Goal: Task Accomplishment & Management: Complete application form

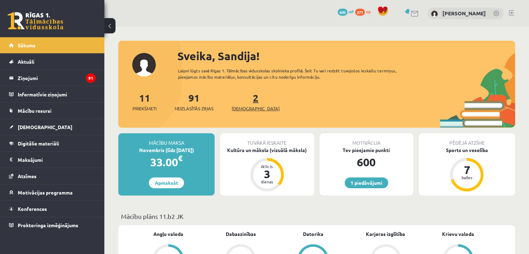
click at [246, 105] on span "[DEMOGRAPHIC_DATA]" at bounding box center [255, 108] width 48 height 7
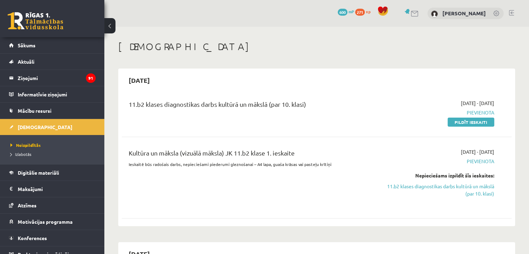
drag, startPoint x: 466, startPoint y: 123, endPoint x: 302, endPoint y: 35, distance: 186.5
click at [466, 123] on link "Pildīt ieskaiti" at bounding box center [470, 121] width 47 height 9
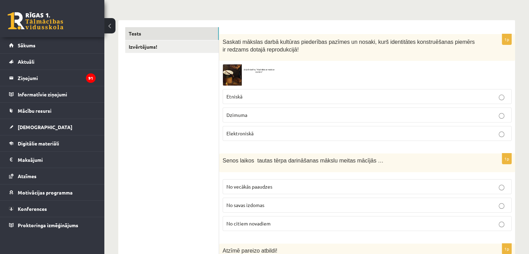
scroll to position [104, 0]
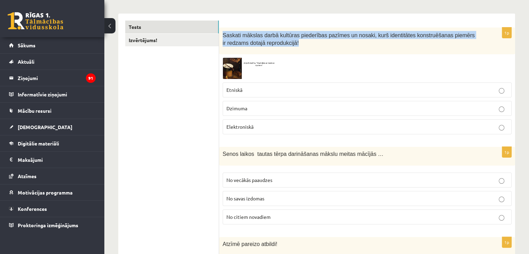
drag, startPoint x: 222, startPoint y: 35, endPoint x: 270, endPoint y: 48, distance: 49.9
click at [270, 48] on div "Saskati mākslas darbā kultūras piederības pazīmes un nosaki, kurš identitātes k…" at bounding box center [367, 40] width 296 height 27
copy span "Saskati mākslas darbā kultūras piederības pazīmes un nosaki, kurš identitātes k…"
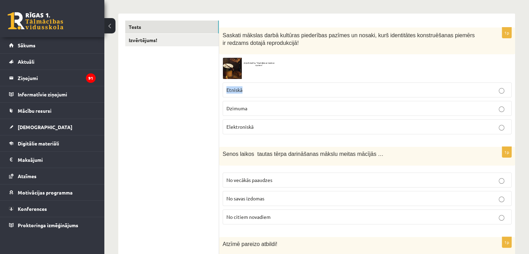
drag, startPoint x: 252, startPoint y: 88, endPoint x: 223, endPoint y: 89, distance: 28.9
click at [223, 89] on label "Etniskā" at bounding box center [366, 89] width 289 height 15
copy span "Etniskā"
click at [236, 76] on img at bounding box center [248, 68] width 52 height 21
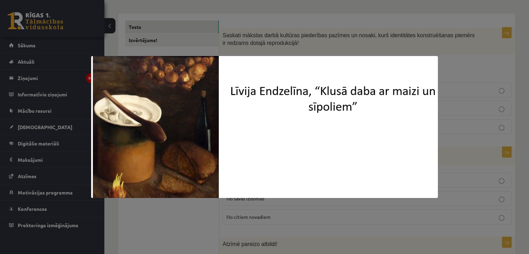
click at [337, 38] on div at bounding box center [264, 127] width 529 height 254
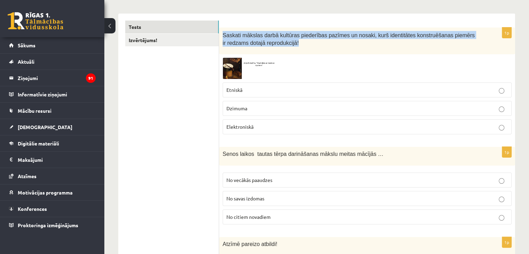
drag, startPoint x: 223, startPoint y: 34, endPoint x: 286, endPoint y: 43, distance: 64.2
click at [286, 43] on p "Saskati mākslas darbā kultūras piederības pazīmes un nosaki, kurš identitātes k…" at bounding box center [349, 39] width 254 height 16
copy span "Saskati mākslas darbā kultūras piederības pazīmes un nosaki, kurš identitātes k…"
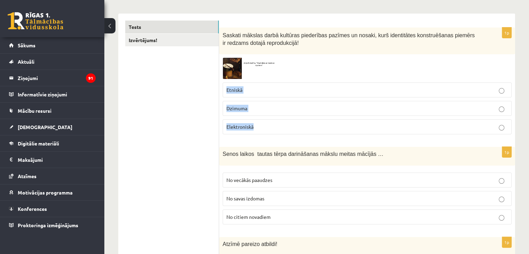
drag, startPoint x: 238, startPoint y: 88, endPoint x: 281, endPoint y: 127, distance: 57.5
click at [281, 126] on fieldset "Etniskā Dzimuma Elektroniskā" at bounding box center [366, 107] width 289 height 57
copy fieldset "Etniskā Dzimuma Elektroniskā"
click at [247, 90] on p "Etniskā" at bounding box center [366, 89] width 281 height 7
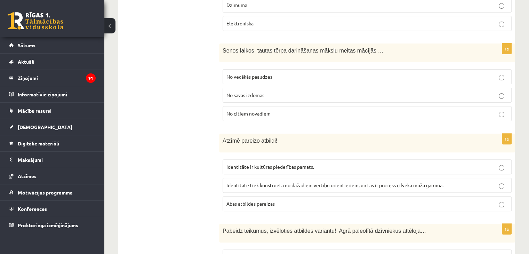
scroll to position [208, 0]
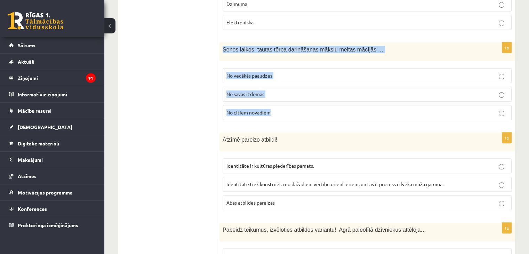
drag, startPoint x: 223, startPoint y: 49, endPoint x: 288, endPoint y: 109, distance: 88.0
click at [288, 109] on div "1p Senos laikos tautas tērpa darināšanas mākslu meitas mācījās … No vecākās paa…" at bounding box center [367, 83] width 296 height 83
copy div "Senos laikos tautas tērpa darināšanas mākslu meitas mācījās … No vecākās paaudz…"
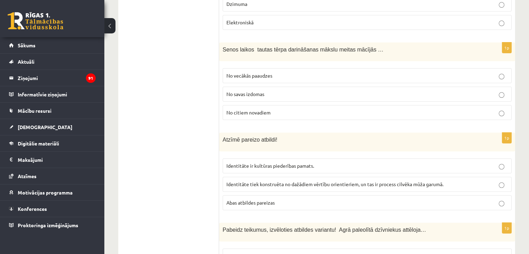
click at [251, 76] on span "No vecākās paaudzes" at bounding box center [249, 75] width 46 height 6
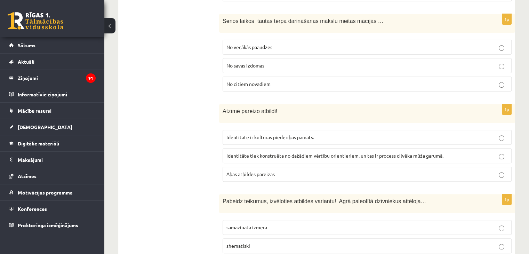
scroll to position [278, 0]
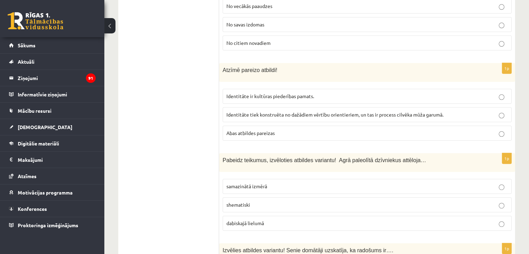
click at [324, 124] on fieldset "Identitāte ir kultūras piederības pamats. Identitāte tiek konstruēta no dažādie…" at bounding box center [366, 113] width 289 height 57
drag, startPoint x: 141, startPoint y: 93, endPoint x: 188, endPoint y: 82, distance: 47.5
click at [265, 8] on p "No vecākās paaudzes" at bounding box center [366, 5] width 281 height 7
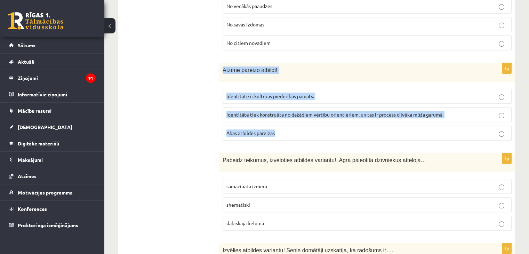
drag, startPoint x: 221, startPoint y: 68, endPoint x: 285, endPoint y: 129, distance: 88.0
click at [285, 131] on div "1p Atzīmē pareizo atbildi! Identitāte ir kultūras piederības pamats. Identitāte…" at bounding box center [367, 104] width 296 height 83
copy div "Atzīmē pareizo atbildi! Identitāte ir kultūras piederības pamats. Identitāte ti…"
click at [272, 125] on label "Abas atbildes pareizas" at bounding box center [366, 132] width 289 height 15
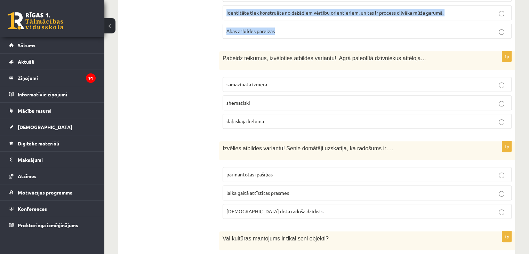
scroll to position [382, 0]
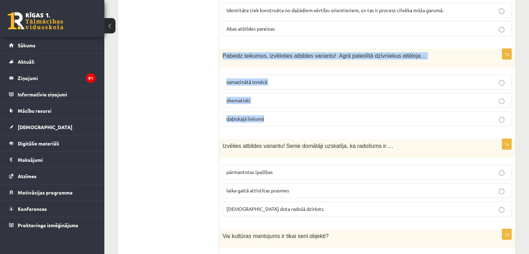
drag, startPoint x: 221, startPoint y: 54, endPoint x: 278, endPoint y: 115, distance: 83.4
click at [278, 115] on div "1p Pabeidz teikumus, izvēloties atbildes variantu! Agrā paleolītā dzīvniekus at…" at bounding box center [367, 90] width 296 height 83
copy div "Pabeidz teikumus, izvēloties atbildes variantu! Agrā paleolītā dzīvniekus attēl…"
click at [279, 115] on p "dabiskajā lielumā" at bounding box center [366, 118] width 281 height 7
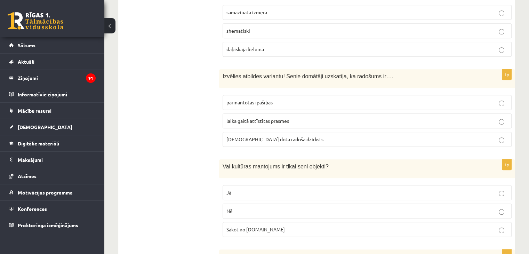
scroll to position [486, 0]
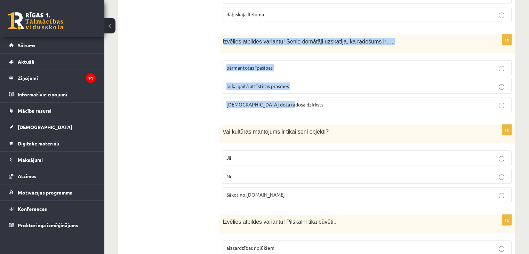
drag, startPoint x: 223, startPoint y: 39, endPoint x: 314, endPoint y: 95, distance: 106.7
click at [314, 95] on div "1p Izvēlies atbildes variantu! Senie domātāji uzskatīja, ka radošums ir…. pārma…" at bounding box center [367, 75] width 296 height 83
copy div "zvēlies atbildes variantu! Senie domātāji uzskatīja, ka radošums ir…. pārmantot…"
click at [231, 101] on span "dieva dota radošā dzirksts" at bounding box center [274, 104] width 97 height 6
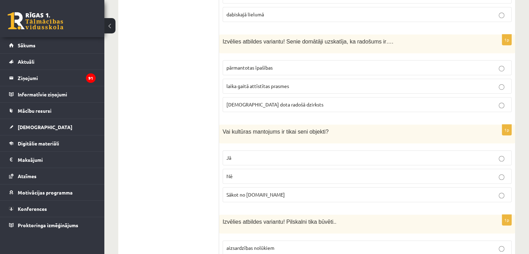
drag, startPoint x: 221, startPoint y: 128, endPoint x: 268, endPoint y: 190, distance: 77.6
click at [268, 190] on div "1p Vai kultūras mantojums ir tikai seni objekti? Jā Nē Sākot no 10.gs" at bounding box center [367, 165] width 296 height 83
copy div "Vai kultūras mantojums ir tikai seni objekti? Jā Nē Sākot no 10.gs"
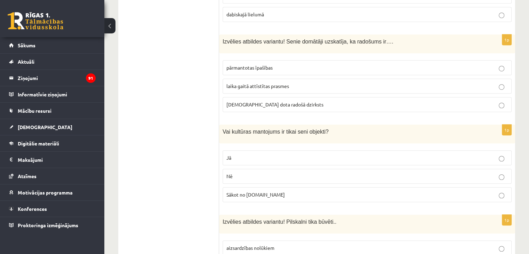
click at [270, 173] on p "Nē" at bounding box center [366, 175] width 281 height 7
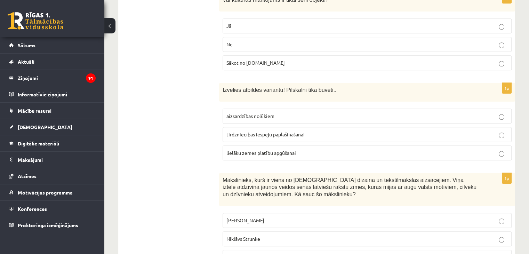
scroll to position [660, 0]
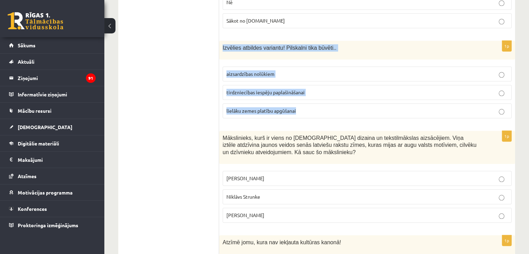
drag, startPoint x: 221, startPoint y: 44, endPoint x: 316, endPoint y: 106, distance: 113.1
click at [316, 106] on div "1p Izvēlies atbildes variantu! Pilskalni tika būvēti.. aizsardzības nolūkiem ti…" at bounding box center [367, 82] width 296 height 83
copy div "Izvēlies atbildes variantu! Pilskalni tika būvēti.. aizsardzības nolūkiem tirdz…"
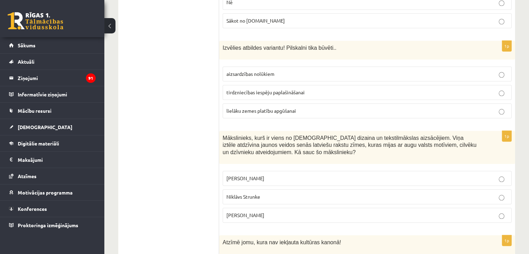
click at [234, 71] on span "aizsardzības nolūkiem" at bounding box center [250, 74] width 48 height 6
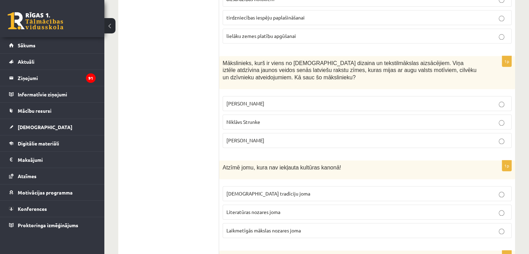
scroll to position [764, 0]
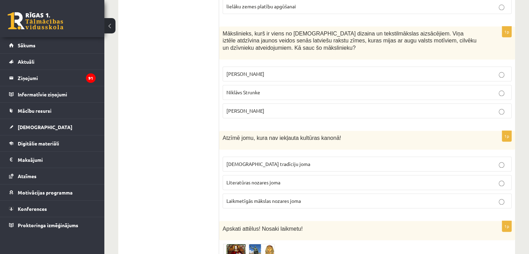
drag, startPoint x: 224, startPoint y: 30, endPoint x: 277, endPoint y: 104, distance: 91.5
click at [277, 104] on div "1p Mākslinieks, kurš ir viens no latviešu dizaina un tekstilmākslas aizsācējiem…" at bounding box center [367, 74] width 296 height 97
click at [259, 70] on p "Ansis Cīrulis" at bounding box center [366, 73] width 281 height 7
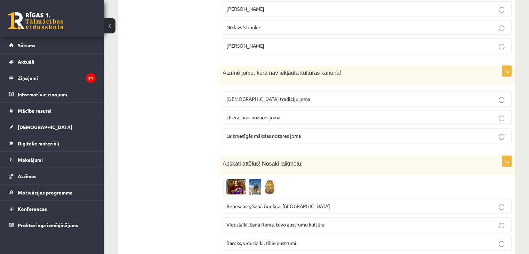
scroll to position [834, 0]
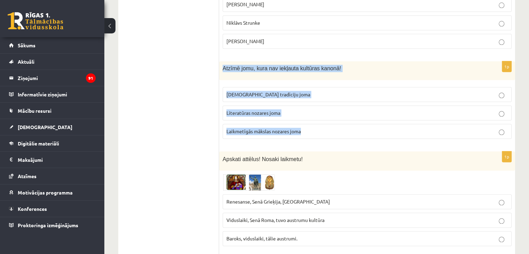
drag, startPoint x: 221, startPoint y: 61, endPoint x: 313, endPoint y: 125, distance: 112.3
click at [313, 125] on div "1p Atzīmē jomu, kura nav iekļauta kultūras kanonā! Tautas tradīciju joma Litera…" at bounding box center [367, 102] width 296 height 83
click at [243, 128] on span "Laikmetīgās mākslas nozares joma" at bounding box center [263, 131] width 74 height 6
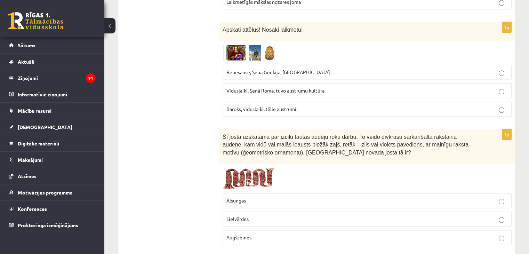
scroll to position [973, 0]
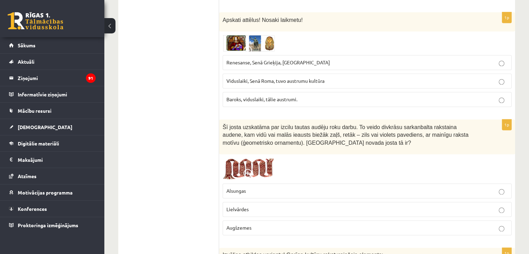
click at [243, 39] on img at bounding box center [248, 43] width 52 height 17
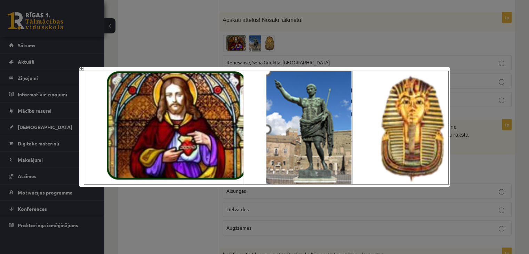
click at [212, 22] on div at bounding box center [264, 127] width 529 height 254
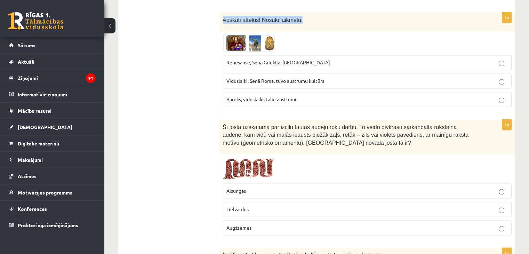
drag, startPoint x: 221, startPoint y: 14, endPoint x: 306, endPoint y: 21, distance: 85.4
click at [306, 21] on div "Apskati attēlus! Nosaki laikmetu!" at bounding box center [367, 21] width 296 height 19
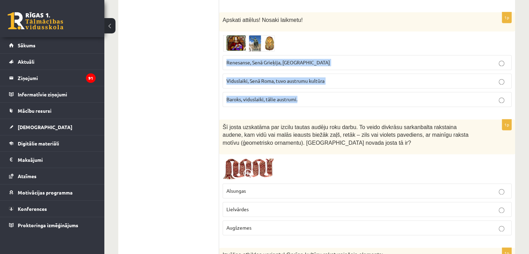
drag, startPoint x: 225, startPoint y: 55, endPoint x: 331, endPoint y: 98, distance: 114.0
click at [331, 98] on fieldset "Renesanse, Senā Grieķija, Ēģipte Viduslaiki, Senā Roma, tuvo austrumu kultūra B…" at bounding box center [366, 79] width 289 height 57
click at [262, 77] on span "Viduslaiki, Senā Roma, tuvo austrumu kultūra" at bounding box center [275, 80] width 98 height 6
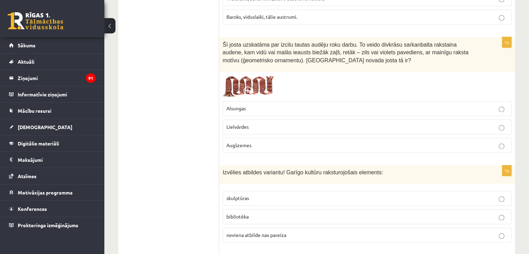
scroll to position [1077, 0]
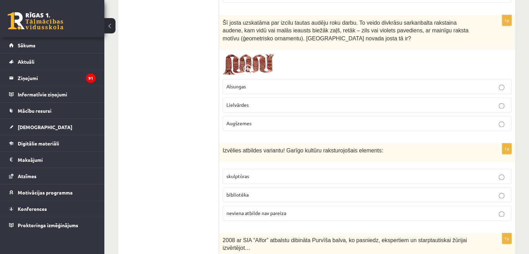
click at [247, 53] on img at bounding box center [248, 64] width 52 height 22
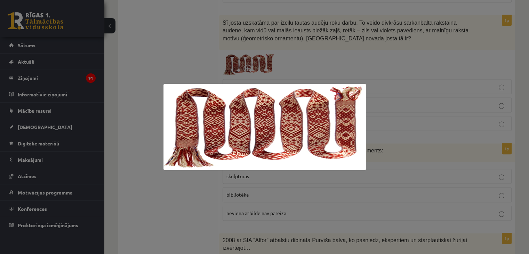
click at [299, 54] on div at bounding box center [264, 127] width 529 height 254
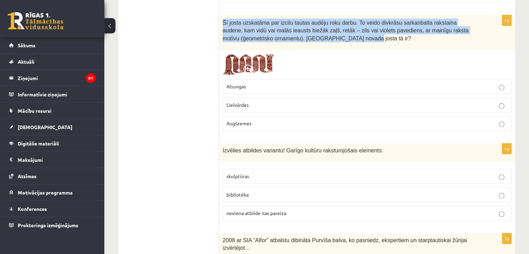
drag, startPoint x: 220, startPoint y: 16, endPoint x: 314, endPoint y: 40, distance: 97.4
click at [314, 40] on div "Šī josta uzskatāma par izcilu tautas audēju roku darbu. To veido divkrāsu sarka…" at bounding box center [367, 32] width 296 height 35
click at [238, 54] on img at bounding box center [248, 64] width 52 height 22
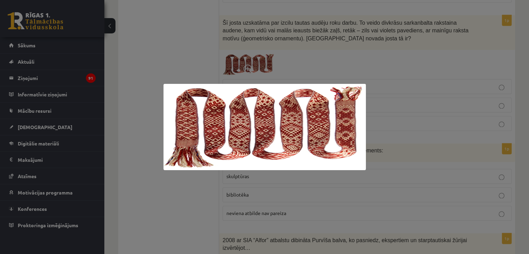
click at [276, 64] on div at bounding box center [264, 127] width 529 height 254
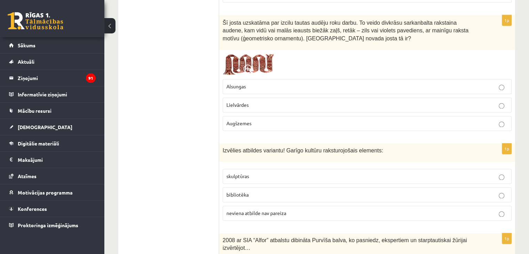
click at [266, 120] on p "Augšzemes" at bounding box center [366, 123] width 281 height 7
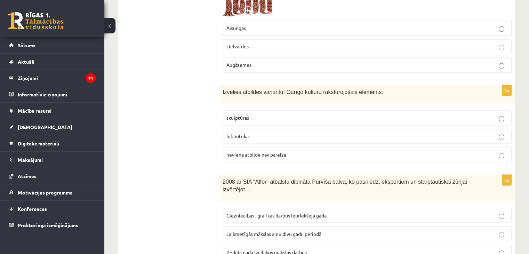
scroll to position [1147, 0]
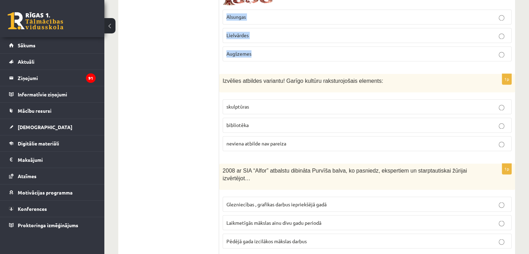
drag, startPoint x: 224, startPoint y: 9, endPoint x: 277, endPoint y: 57, distance: 71.1
click at [279, 56] on fieldset "Alsungas Lielvārdes Augšzemes" at bounding box center [366, 34] width 289 height 57
click at [240, 28] on label "Lielvārdes" at bounding box center [366, 35] width 289 height 15
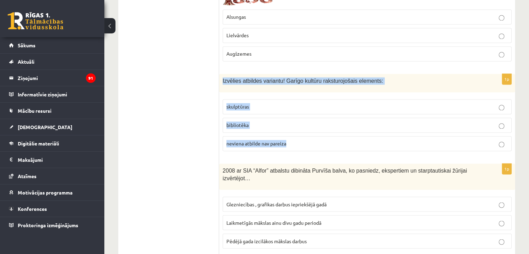
drag, startPoint x: 247, startPoint y: 79, endPoint x: 302, endPoint y: 132, distance: 76.2
click at [302, 132] on div "1p Izvēlies atbildes variantu! Garīgo kultūru raksturojošais elements: skulptūr…" at bounding box center [367, 115] width 296 height 83
click at [252, 117] on label "bibliotēka" at bounding box center [366, 124] width 289 height 15
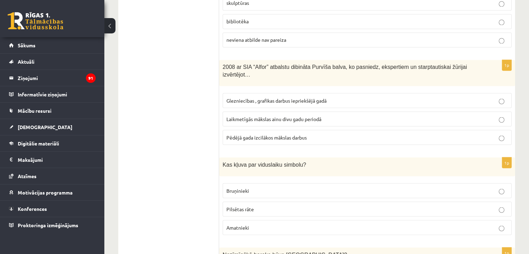
scroll to position [1251, 0]
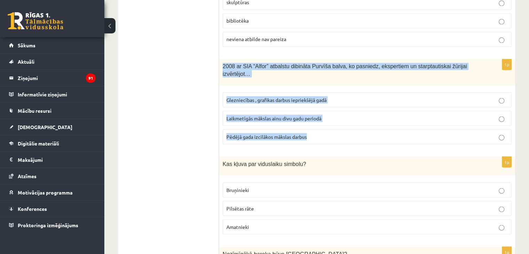
drag, startPoint x: 221, startPoint y: 59, endPoint x: 356, endPoint y: 129, distance: 151.8
click at [356, 129] on div "1p 2008 ar SIA “Alfor” atbalstu dibināta Purvīša balva, ko pasniedz, ekspertiem…" at bounding box center [367, 104] width 296 height 90
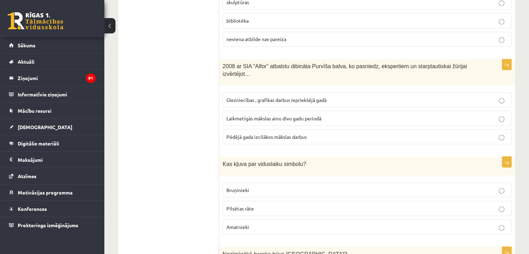
drag, startPoint x: 196, startPoint y: 109, endPoint x: 201, endPoint y: 112, distance: 5.8
click at [263, 129] on label "Pēdējā gada izcilākos mākslas darbus" at bounding box center [366, 136] width 289 height 15
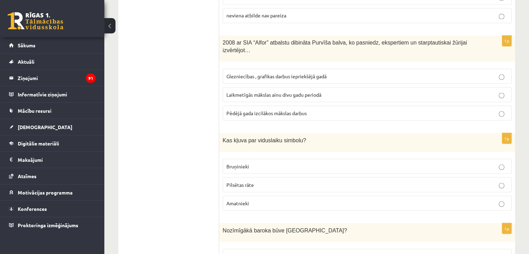
scroll to position [1320, 0]
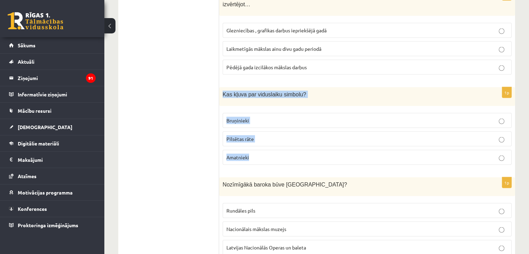
drag, startPoint x: 221, startPoint y: 82, endPoint x: 279, endPoint y: 135, distance: 78.5
click at [278, 135] on div "1p Kas kļuva par viduslaiku simbolu? Bruņinieki Pilsētas rāte Amatnieki" at bounding box center [367, 128] width 296 height 83
click at [249, 116] on p "Bruņinieki" at bounding box center [366, 119] width 281 height 7
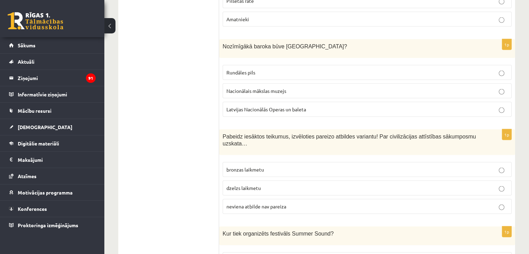
scroll to position [1459, 0]
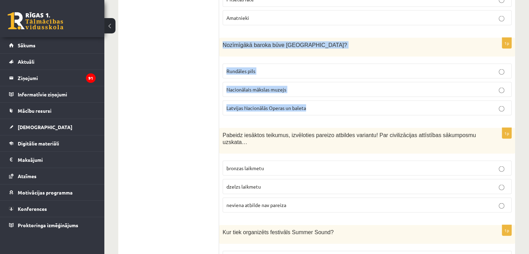
drag, startPoint x: 222, startPoint y: 30, endPoint x: 338, endPoint y: 92, distance: 130.7
click at [338, 92] on div "1p Nozīmīgākā baroka būve Latvijā? Rundāles pils Nacionālais mākslas muzejs Lat…" at bounding box center [367, 79] width 296 height 83
click at [252, 68] on span "Rundāles pils" at bounding box center [240, 71] width 29 height 6
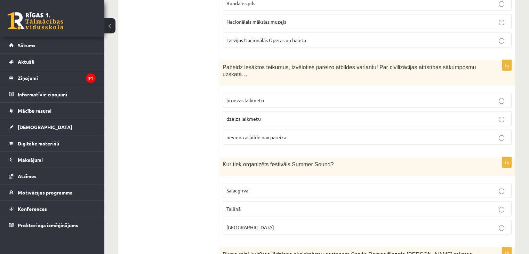
scroll to position [1529, 0]
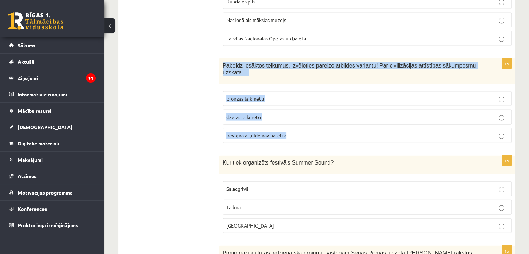
drag, startPoint x: 223, startPoint y: 49, endPoint x: 304, endPoint y: 112, distance: 102.8
click at [304, 112] on div "1p Pabeidz iesāktos teikumus, izvēloties pareizo atbildes variantu! Par civiliz…" at bounding box center [367, 103] width 296 height 90
click at [271, 65] on div "1p Pabeidz iesāktos teikumus, izvēloties pareizo atbildes variantu! Par civiliz…" at bounding box center [367, 103] width 296 height 90
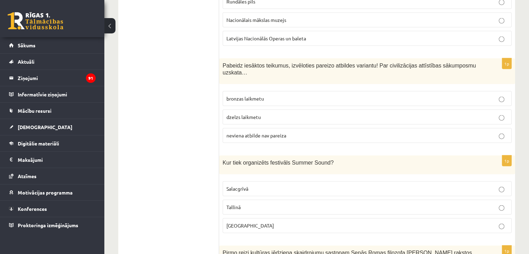
click at [275, 95] on p "bronzas laikmetu" at bounding box center [366, 98] width 281 height 7
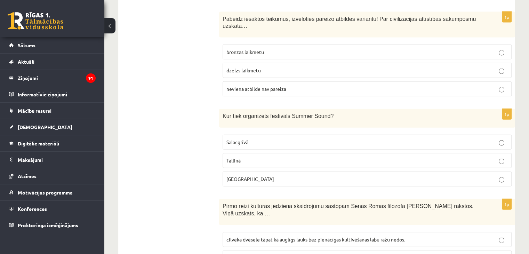
scroll to position [1633, 0]
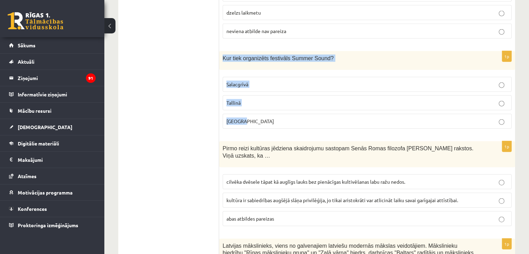
drag, startPoint x: 223, startPoint y: 35, endPoint x: 271, endPoint y: 94, distance: 76.3
click at [271, 94] on div "1p Kur tiek organizēts festivāls Summer Sound? Salacgrīvā Tallinā Liepājā" at bounding box center [367, 92] width 296 height 83
click at [249, 81] on p "Salacgrīvā" at bounding box center [366, 84] width 281 height 7
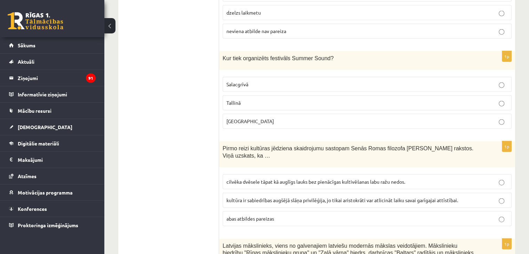
click at [271, 117] on p "Liepājā" at bounding box center [366, 120] width 281 height 7
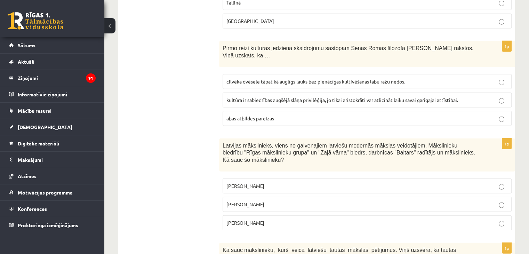
scroll to position [1737, 0]
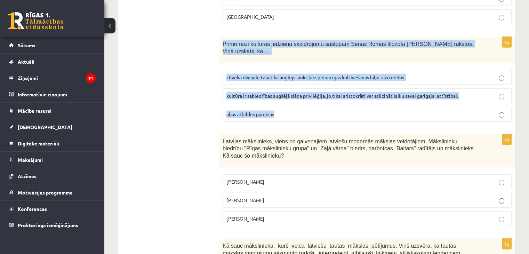
drag, startPoint x: 222, startPoint y: 23, endPoint x: 288, endPoint y: 85, distance: 90.0
click at [288, 85] on div "1p Pirmo reizi kultūras jēdziena skaidrojumu sastopam Senās Romas filozofa Cice…" at bounding box center [367, 82] width 296 height 90
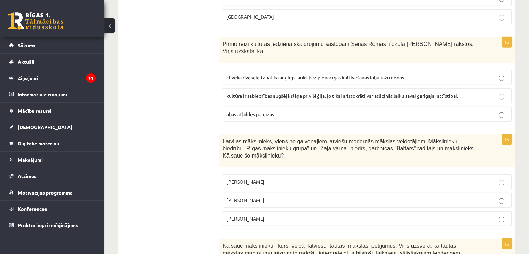
click at [306, 138] on span "Latvijas mākslinieks, viens no galvenajiem latviešu modernās mākslas veidotājie…" at bounding box center [348, 148] width 252 height 20
click at [273, 74] on p "cilvēka dvēsele tāpat kā auglīgs lauks bez pienācīgas kultivēšanas labu ražu ne…" at bounding box center [366, 77] width 281 height 7
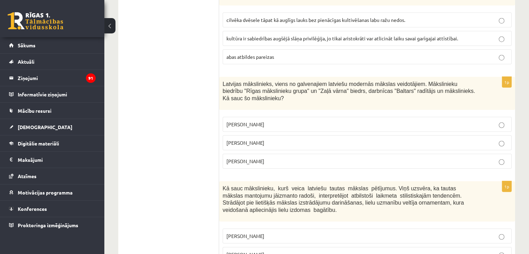
scroll to position [1807, 0]
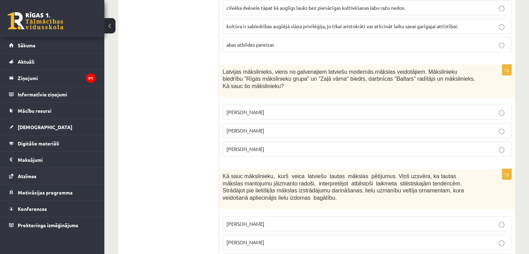
drag, startPoint x: 221, startPoint y: 42, endPoint x: 289, endPoint y: 116, distance: 100.6
click at [289, 112] on div "1p Latvijas mākslinieks, viens no galvenajiem latviešu modernās mākslas veidotā…" at bounding box center [367, 113] width 296 height 97
click at [251, 105] on label "Aleksandra Beļcova" at bounding box center [366, 112] width 289 height 15
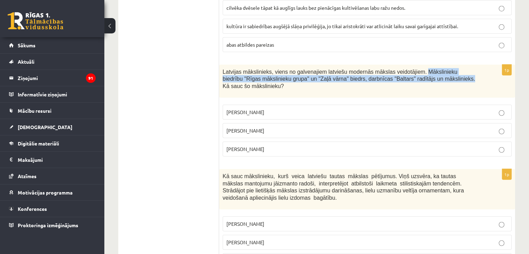
drag, startPoint x: 410, startPoint y: 40, endPoint x: 415, endPoint y: 49, distance: 10.4
click at [415, 69] on span "Latvijas mākslinieks, viens no galvenajiem latviešu modernās mākslas veidotājie…" at bounding box center [348, 79] width 252 height 20
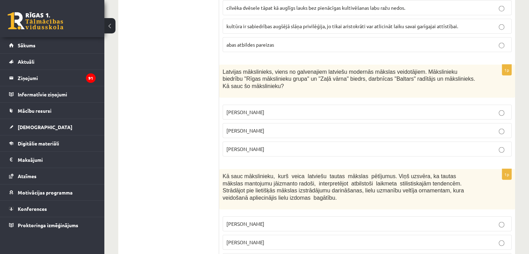
click at [271, 127] on p "Romāns Suta" at bounding box center [366, 130] width 281 height 7
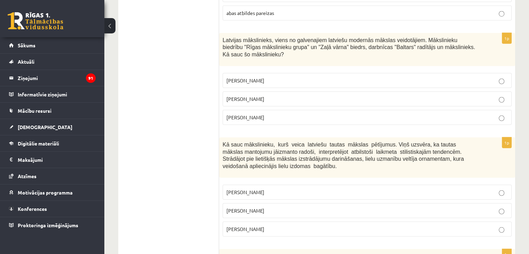
scroll to position [1876, 0]
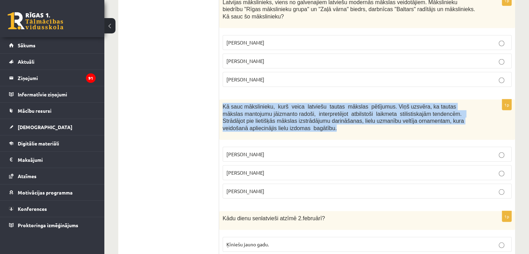
drag, startPoint x: 220, startPoint y: 66, endPoint x: 244, endPoint y: 89, distance: 33.7
click at [244, 99] on div "Kā sauc mākslinieku, kurš veica latviešu tautas mākslas pētījumus. Viņš uzsvēra…" at bounding box center [367, 119] width 296 height 40
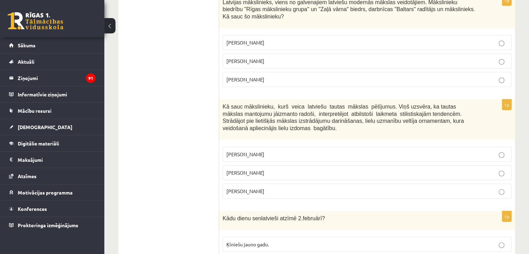
click at [247, 151] on span "Ansis Cīrulis" at bounding box center [245, 154] width 38 height 6
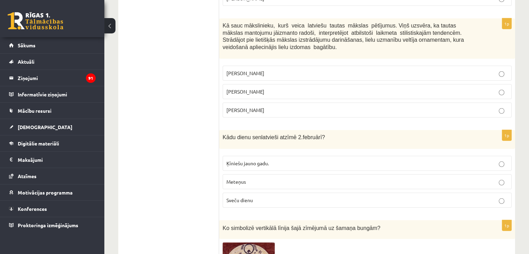
scroll to position [1981, 0]
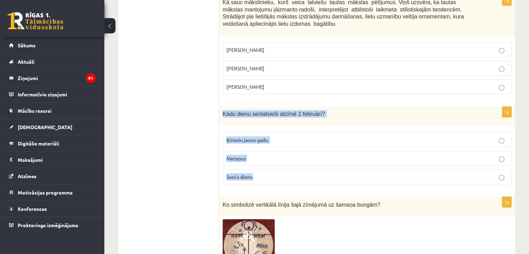
drag, startPoint x: 220, startPoint y: 77, endPoint x: 260, endPoint y: 139, distance: 73.8
click at [260, 139] on div "1p Kādu dienu senlatvieši atzīmē 2.februārī? Ķīniešu jauno gadu. Meteņus Sveču …" at bounding box center [367, 148] width 296 height 83
click at [258, 155] on p "Meteņus" at bounding box center [366, 158] width 281 height 7
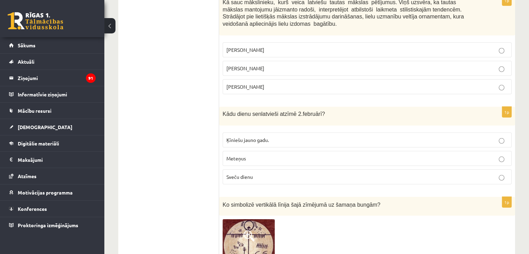
click at [264, 173] on p "Sveču dienu" at bounding box center [366, 176] width 281 height 7
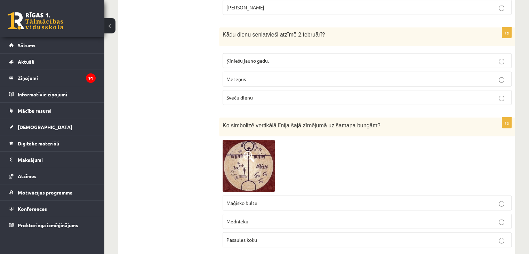
scroll to position [2085, 0]
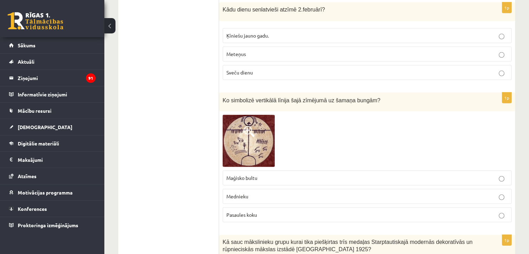
click at [294, 170] on label "Maģisko bultu" at bounding box center [366, 177] width 289 height 15
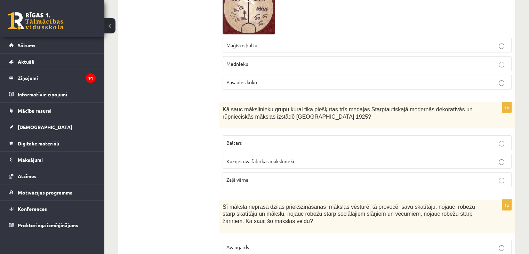
scroll to position [2224, 0]
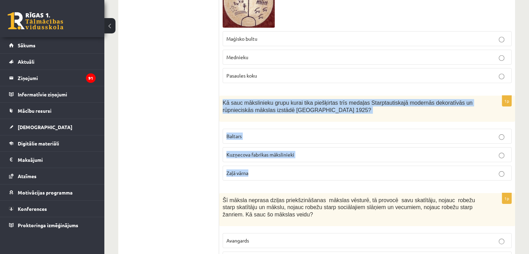
drag, startPoint x: 222, startPoint y: 61, endPoint x: 323, endPoint y: 132, distance: 123.3
click at [323, 132] on div "1p Kā sauc mākslinieku grupu kurai tika piešķirtas trīs medaļas Starptautiskajā…" at bounding box center [367, 141] width 296 height 90
click at [285, 132] on p "Baltars" at bounding box center [366, 135] width 281 height 7
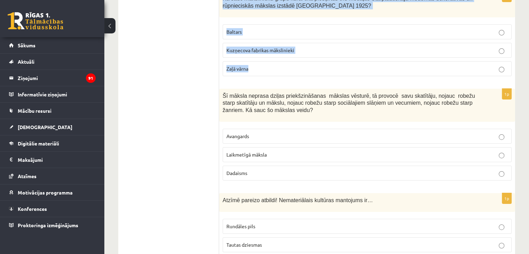
scroll to position [2363, 0]
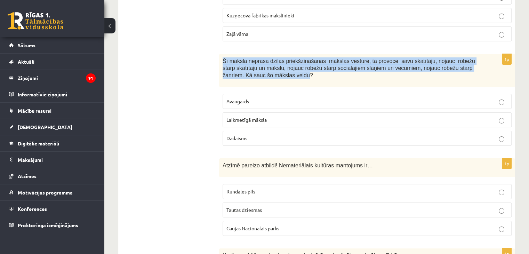
drag, startPoint x: 230, startPoint y: 19, endPoint x: 260, endPoint y: 33, distance: 33.4
click at [260, 54] on div "Šī māksla neprasa dziļas priekšzināšanas mākslas vēsturē, tā provocē savu skatī…" at bounding box center [367, 70] width 296 height 33
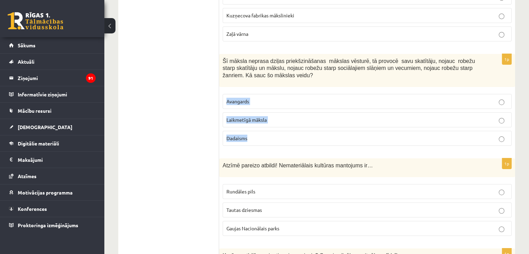
drag, startPoint x: 227, startPoint y: 60, endPoint x: 270, endPoint y: 101, distance: 59.5
click at [270, 101] on fieldset "Avangards Laikmetīgā māksla Dadaisms" at bounding box center [366, 118] width 289 height 57
click at [262, 134] on p "Dadaisms" at bounding box center [366, 137] width 281 height 7
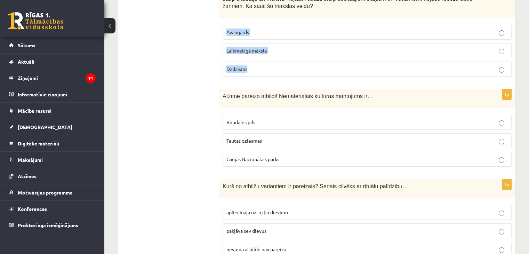
scroll to position [2432, 0]
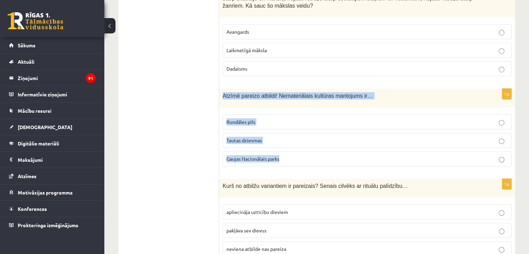
drag, startPoint x: 221, startPoint y: 56, endPoint x: 327, endPoint y: 116, distance: 122.4
click at [319, 115] on div "1p Atzīmē pareizo atbildi! Nemateriālais kultūras mantojums ir… Rundāles pils T…" at bounding box center [367, 130] width 296 height 83
click at [247, 137] on p "Tautas dziesmas" at bounding box center [366, 140] width 281 height 7
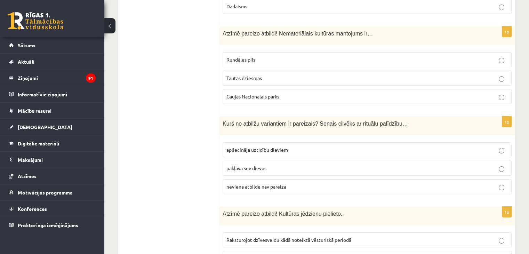
scroll to position [2502, 0]
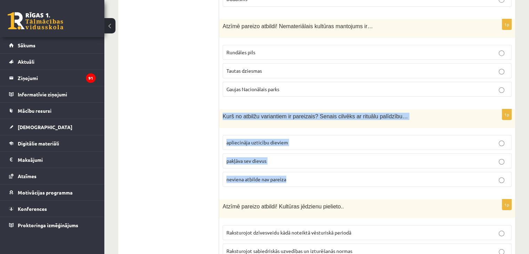
drag, startPoint x: 220, startPoint y: 77, endPoint x: 302, endPoint y: 136, distance: 100.1
click at [302, 136] on div "1p Kurš no atbilžu variantiem ir pareizais? Senais cilvēks ar rituālu palīdzību…" at bounding box center [367, 150] width 296 height 83
click at [255, 135] on label "apliecināja uzticību dieviem" at bounding box center [366, 142] width 289 height 15
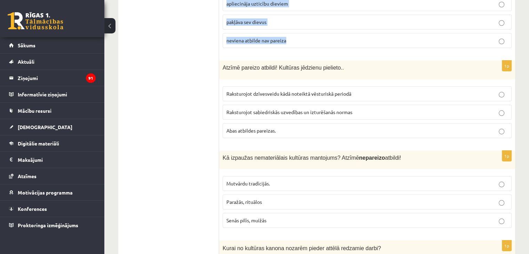
scroll to position [2641, 0]
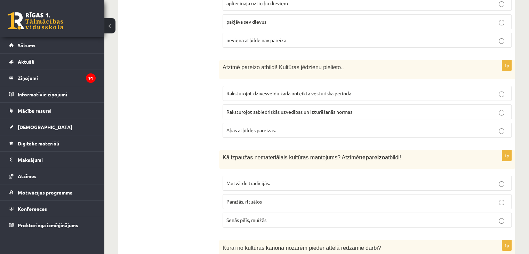
click at [408, 108] on p "Raksturojot sabiedriskās uzvedības un izturēšanās normas" at bounding box center [366, 111] width 281 height 7
click at [311, 108] on span "Raksturojot sabiedriskās uzvedības un izturēšanās normas" at bounding box center [289, 111] width 126 height 6
click at [315, 126] on p "Abas atbildes pareizas." at bounding box center [366, 129] width 281 height 7
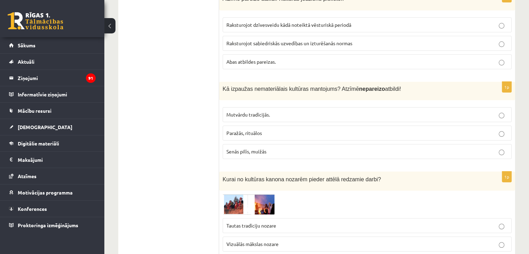
scroll to position [2710, 0]
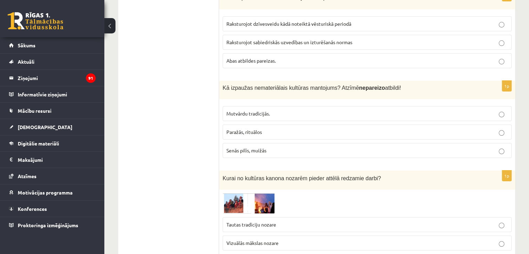
drag, startPoint x: 220, startPoint y: 42, endPoint x: 272, endPoint y: 87, distance: 69.0
click at [272, 128] on p "Paražās, rituālos" at bounding box center [366, 131] width 281 height 7
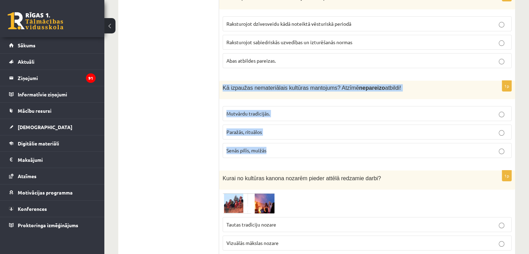
drag, startPoint x: 221, startPoint y: 46, endPoint x: 288, endPoint y: 115, distance: 96.1
click at [278, 109] on div "1p Kā izpaužas nemateriālais kultūras mantojums? Atzīmē nepareizo atbildi! Mutv…" at bounding box center [367, 122] width 296 height 83
click at [238, 147] on span "Senās pilīs, muižās" at bounding box center [246, 150] width 40 height 6
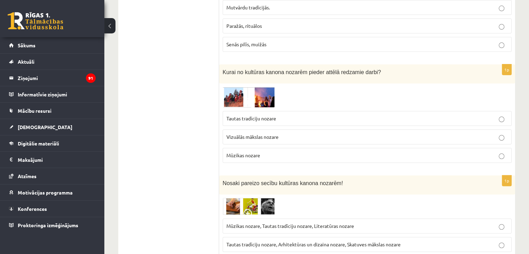
scroll to position [2817, 0]
click at [258, 87] on img at bounding box center [248, 97] width 52 height 21
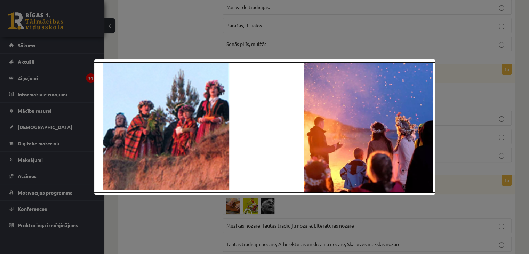
drag, startPoint x: 226, startPoint y: 99, endPoint x: 223, endPoint y: 107, distance: 8.8
click at [438, 49] on div at bounding box center [264, 127] width 529 height 254
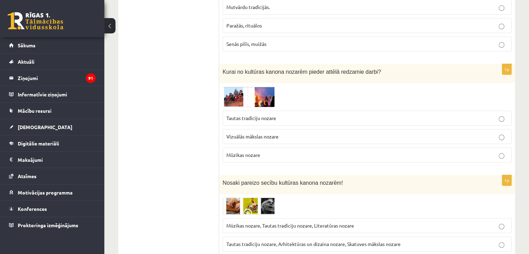
click at [233, 87] on img at bounding box center [248, 97] width 52 height 21
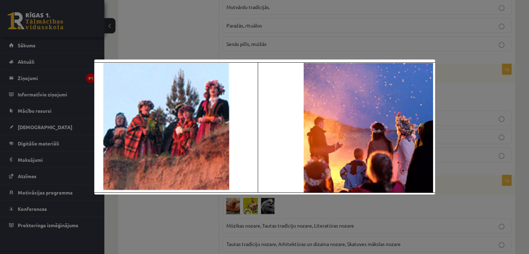
click at [242, 38] on div at bounding box center [264, 127] width 529 height 254
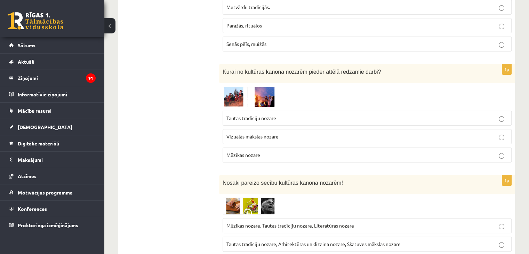
click at [262, 115] on span "Tautas tradīciju nozare" at bounding box center [251, 118] width 50 height 6
click at [234, 197] on img at bounding box center [248, 205] width 52 height 17
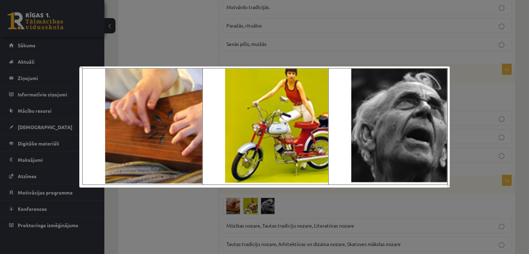
click at [291, 37] on div at bounding box center [264, 127] width 529 height 254
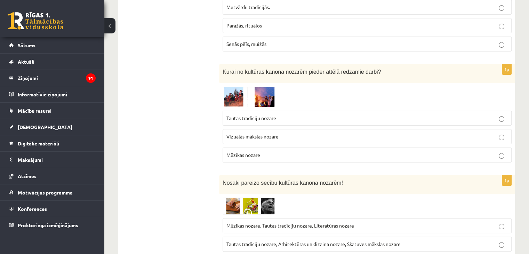
click at [292, 222] on span "Mūzikas nozare, Tautas tradīciju nozare, Literatūras nozare" at bounding box center [290, 225] width 128 height 6
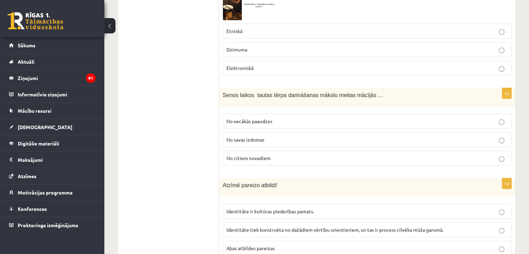
scroll to position [0, 0]
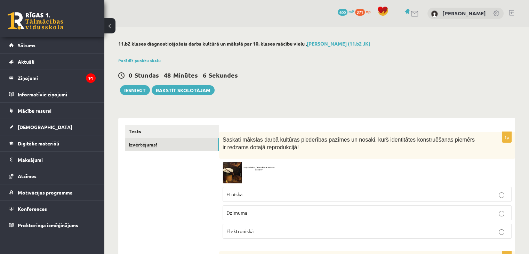
click at [145, 144] on link "Izvērtējums!" at bounding box center [171, 144] width 93 height 13
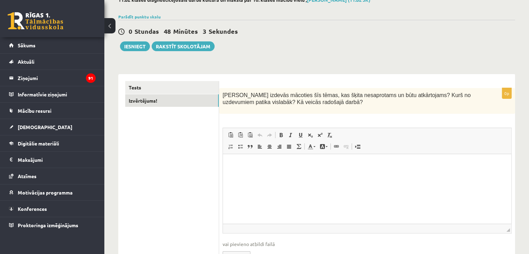
scroll to position [83, 0]
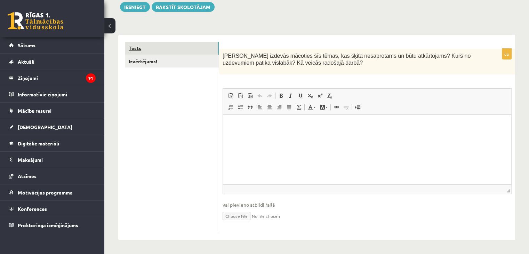
click at [174, 49] on link "Tests" at bounding box center [171, 48] width 93 height 13
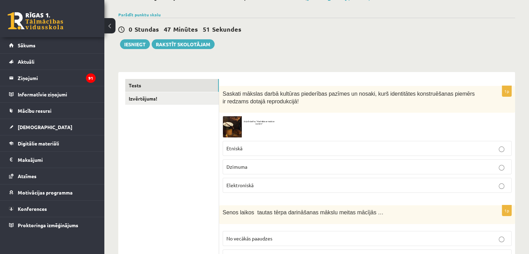
scroll to position [0, 0]
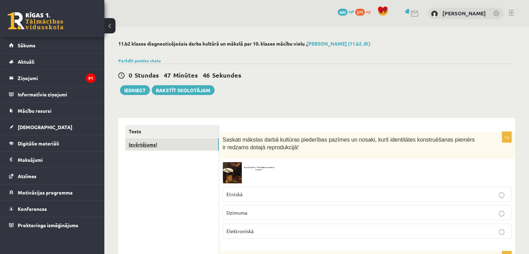
click at [157, 141] on link "Izvērtējums!" at bounding box center [171, 144] width 93 height 13
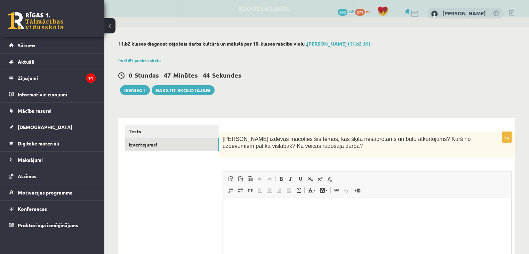
click at [247, 173] on span "Editor toolbars Paste Keyboard shortcut Ctrl+V Paste as plain text Keyboard sho…" at bounding box center [367, 185] width 288 height 26
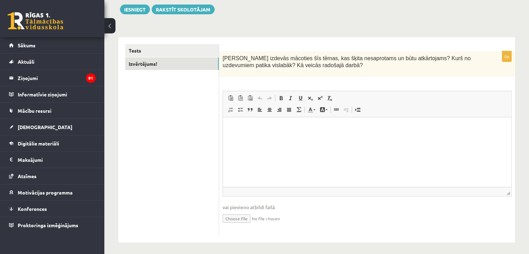
scroll to position [83, 0]
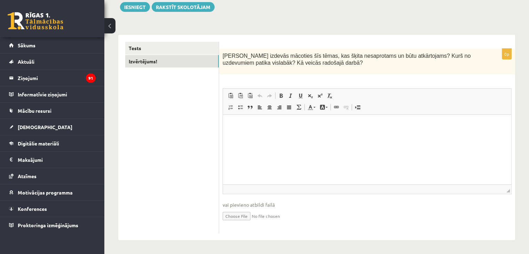
click at [262, 136] on html at bounding box center [367, 125] width 288 height 21
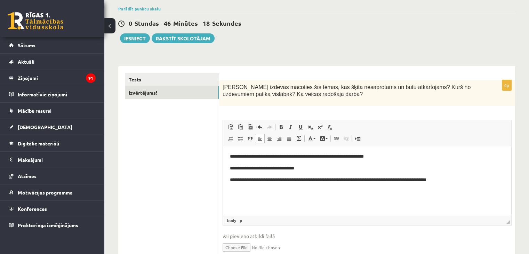
scroll to position [0, 0]
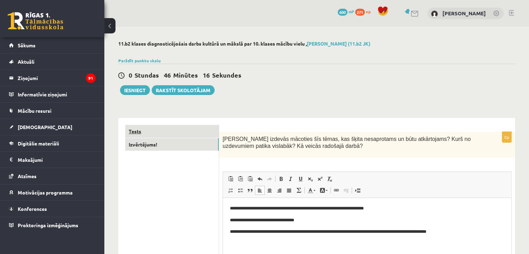
click at [152, 130] on link "Tests" at bounding box center [171, 131] width 93 height 13
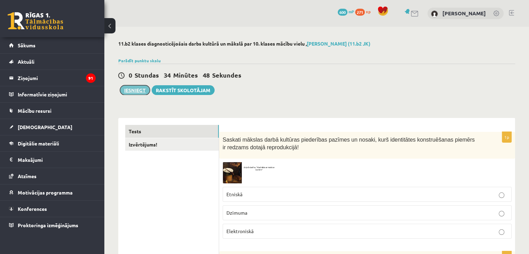
click at [132, 87] on button "Iesniegt" at bounding box center [135, 90] width 30 height 10
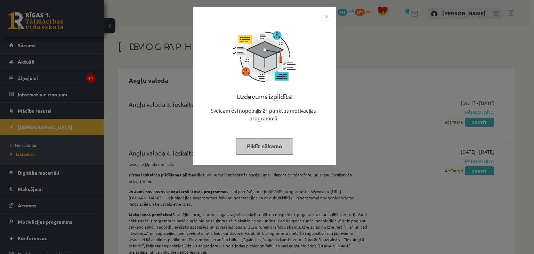
drag, startPoint x: 332, startPoint y: 11, endPoint x: 321, endPoint y: 23, distance: 15.7
click at [329, 17] on div "Uzdevums izpildīts! Sveicam esi nopelnījis 21 punktus motivācijas programmā Pil…" at bounding box center [264, 86] width 142 height 158
click at [319, 25] on div "Uzdevums izpildīts! Sveicam esi nopelnījis 21 punktus motivācijas programmā Pil…" at bounding box center [264, 91] width 134 height 139
click at [330, 15] on img "Close" at bounding box center [326, 16] width 10 height 10
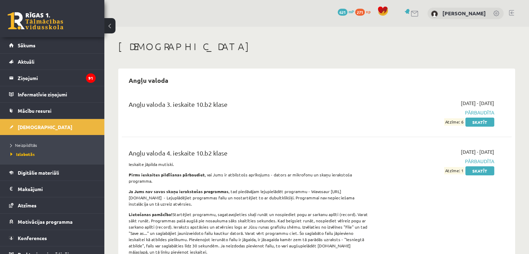
click at [28, 14] on link at bounding box center [36, 20] width 56 height 17
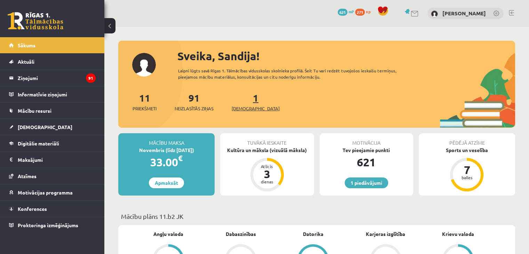
click at [245, 98] on link "1 Ieskaites" at bounding box center [255, 101] width 48 height 21
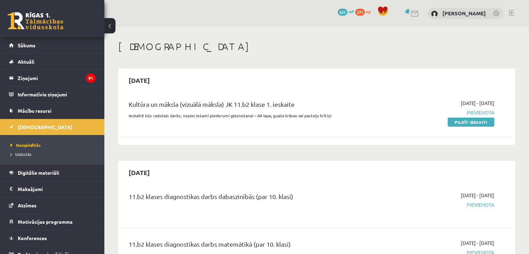
click at [350, 100] on div "Kultūra un māksla (vizuālā māksla) JK 11.b2 klase 1. ieskaite" at bounding box center [249, 105] width 240 height 13
click at [302, 127] on div "Kultūra un māksla (vizuālā māksla) JK 11.b2 klase 1. ieskaite Ieskaitē būs rado…" at bounding box center [317, 112] width 390 height 40
drag, startPoint x: 299, startPoint y: 123, endPoint x: 299, endPoint y: 116, distance: 6.9
click at [299, 120] on div "Kultūra un māksla (vizuālā māksla) JK 11.b2 klase 1. ieskaite Ieskaitē būs rado…" at bounding box center [248, 112] width 251 height 26
click at [301, 108] on div "Kultūra un māksla (vizuālā māksla) JK 11.b2 klase 1. ieskaite" at bounding box center [249, 105] width 240 height 13
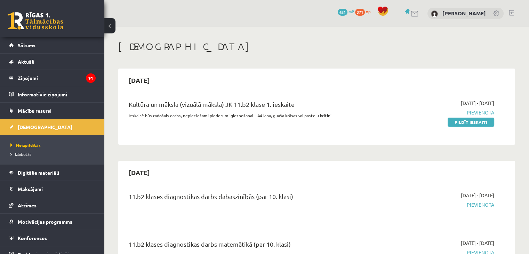
click at [305, 115] on div "Kultūra un māksla (vizuālā māksla) JK 11.b2 klase 1. ieskaite Ieskaitē būs rado…" at bounding box center [248, 112] width 251 height 26
click at [402, 128] on div "Kultūra un māksla (vizuālā māksla) JK 11.b2 klase 1. ieskaite Ieskaitē būs rado…" at bounding box center [317, 112] width 390 height 40
click at [464, 123] on link "Pildīt ieskaiti" at bounding box center [470, 121] width 47 height 9
drag, startPoint x: 485, startPoint y: 125, endPoint x: 295, endPoint y: 33, distance: 211.5
click at [485, 125] on link "Pildīt ieskaiti" at bounding box center [470, 121] width 47 height 9
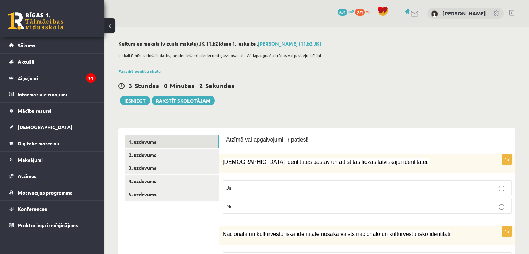
scroll to position [35, 0]
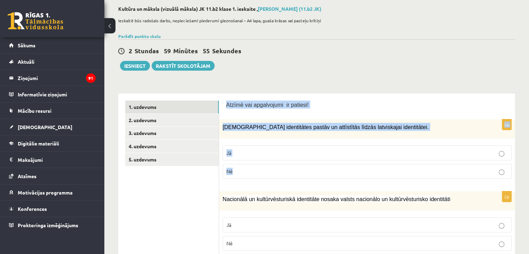
drag, startPoint x: 226, startPoint y: 104, endPoint x: 248, endPoint y: 169, distance: 68.9
copy form "Atzīmē vai apgalvojumi ir patiesi! 2p [DEMOGRAPHIC_DATA] identitātes pastāv un …"
click at [277, 178] on fieldset "Jā Nē" at bounding box center [366, 161] width 289 height 39
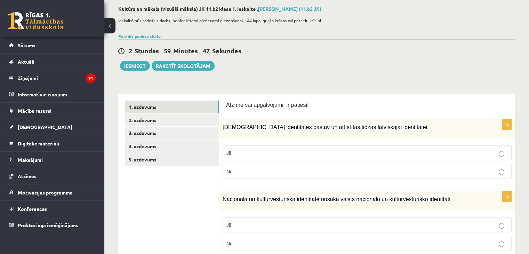
click at [306, 150] on p "Jā" at bounding box center [366, 152] width 281 height 7
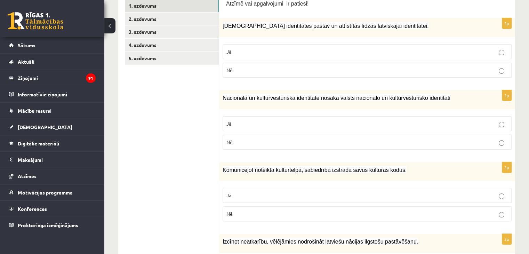
scroll to position [139, 0]
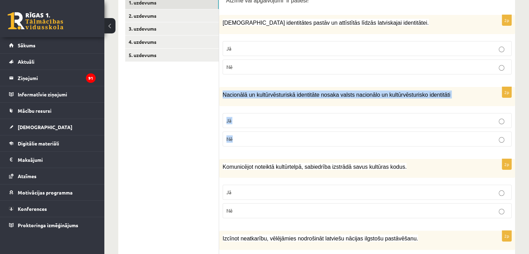
drag, startPoint x: 223, startPoint y: 95, endPoint x: 256, endPoint y: 138, distance: 54.3
click at [256, 138] on div "2p Nacionālā un kultūrvēsturiskā identitāte nosaka valsts nacionālo un kultūrvē…" at bounding box center [367, 119] width 296 height 65
copy div "Nacionālā un kultūrvēsturiskā identitāte nosaka valsts nacionālo un kultūrvēstu…"
click at [245, 118] on p "Jā" at bounding box center [366, 120] width 281 height 7
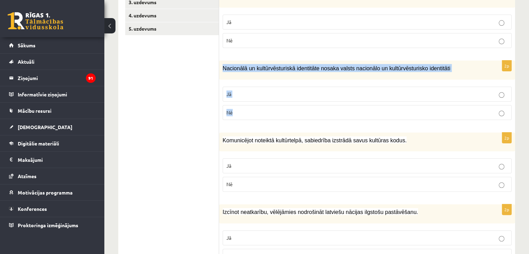
scroll to position [208, 0]
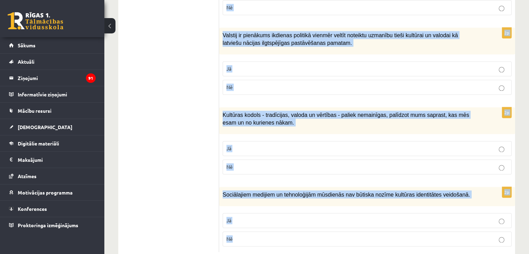
scroll to position [1017, 0]
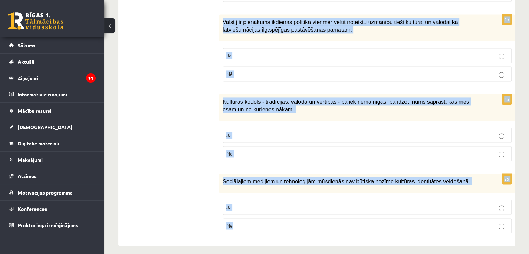
drag, startPoint x: 221, startPoint y: 95, endPoint x: 362, endPoint y: 259, distance: 216.1
copy form "Loremipsumd sitametc adipiscinge, seddoeiusm temporin utlab etdolore magna. Al …"
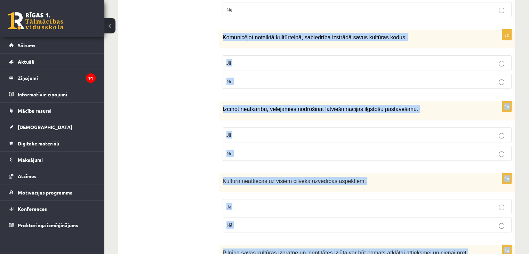
scroll to position [0, 0]
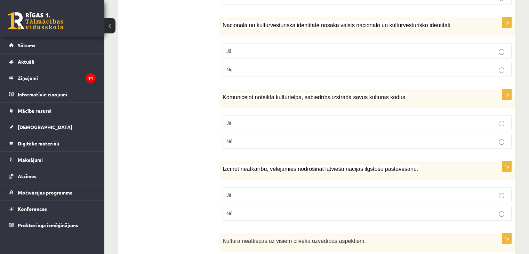
scroll to position [243, 0]
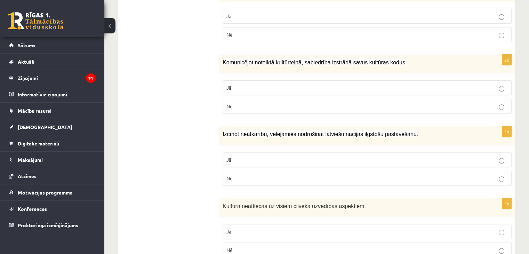
click at [285, 88] on p "Jā" at bounding box center [366, 87] width 281 height 7
click at [263, 99] on label "Nē" at bounding box center [366, 106] width 289 height 15
click at [264, 86] on p "Jā" at bounding box center [366, 87] width 281 height 7
click at [271, 158] on p "Jā" at bounding box center [366, 159] width 281 height 7
click at [257, 243] on label "Nē" at bounding box center [366, 249] width 289 height 15
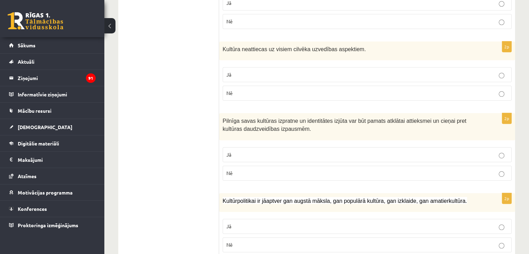
scroll to position [417, 0]
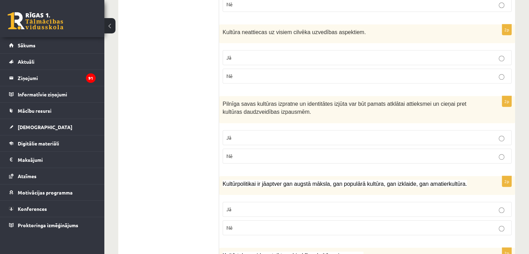
click at [308, 130] on label "Jā" at bounding box center [366, 137] width 289 height 15
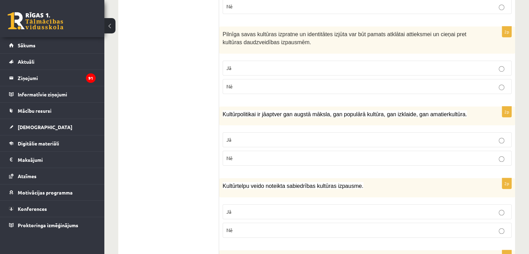
click at [308, 132] on label "Jā" at bounding box center [366, 139] width 289 height 15
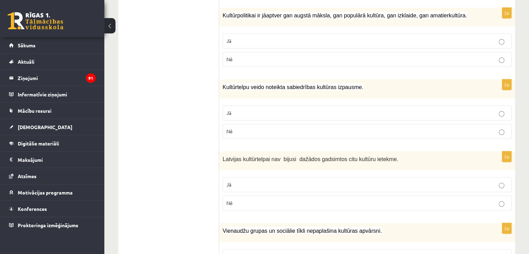
scroll to position [591, 0]
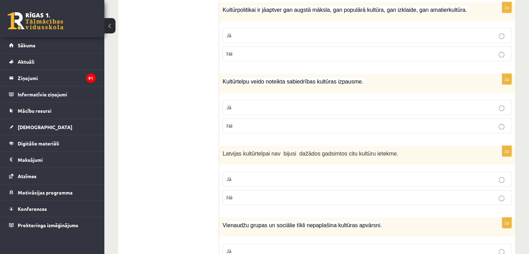
click at [304, 107] on p "Jā" at bounding box center [366, 107] width 281 height 7
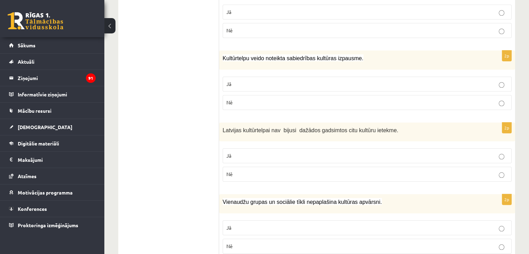
scroll to position [660, 0]
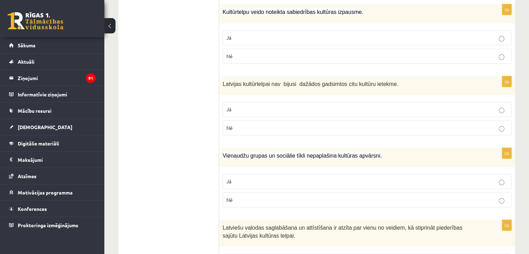
click at [296, 120] on label "Nē" at bounding box center [366, 127] width 289 height 15
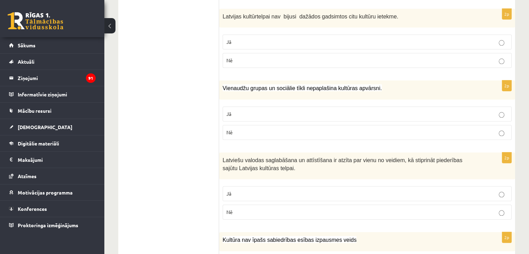
scroll to position [730, 0]
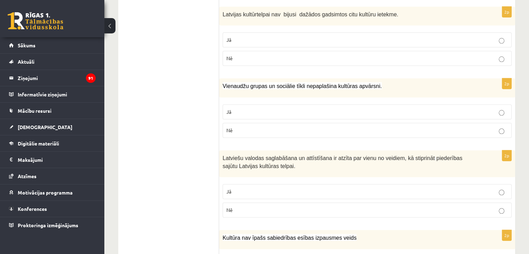
click at [264, 119] on fieldset "Jā Nē" at bounding box center [366, 120] width 289 height 39
click at [271, 192] on label "Jā" at bounding box center [366, 191] width 289 height 15
click at [272, 127] on p "Nē" at bounding box center [366, 129] width 281 height 7
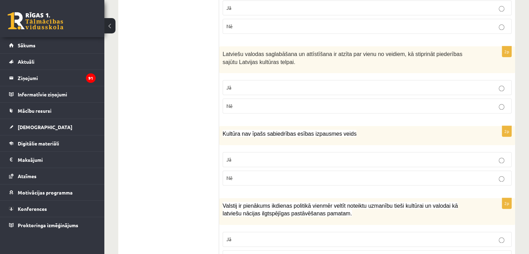
scroll to position [834, 0]
click at [256, 175] on p "Nē" at bounding box center [366, 177] width 281 height 7
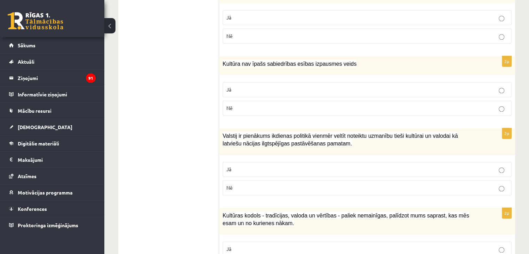
click at [254, 165] on p "Jā" at bounding box center [366, 168] width 281 height 7
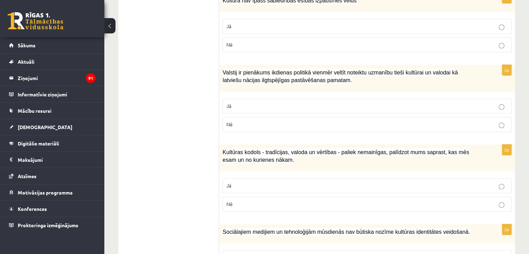
scroll to position [1008, 0]
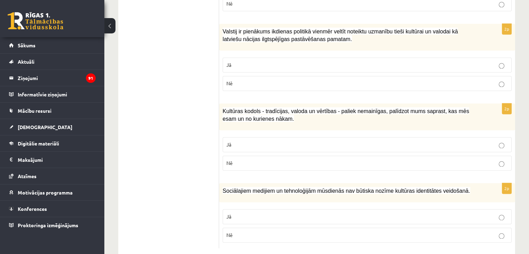
click at [249, 159] on p "Nē" at bounding box center [366, 162] width 281 height 7
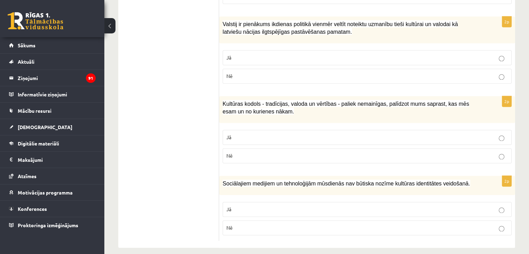
scroll to position [1017, 0]
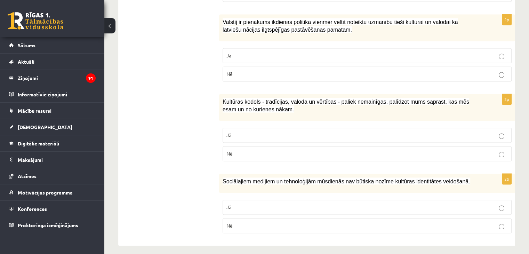
click at [241, 203] on p "Jā" at bounding box center [366, 206] width 281 height 7
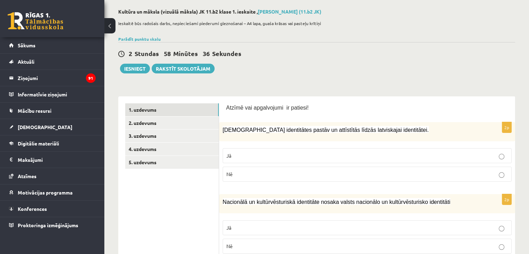
scroll to position [0, 0]
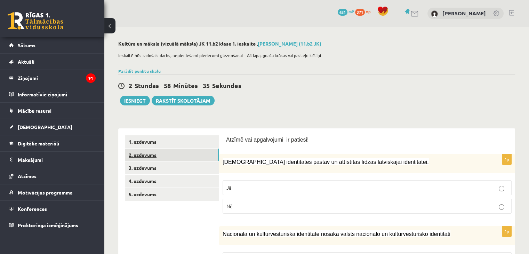
click at [161, 153] on link "2. uzdevums" at bounding box center [171, 154] width 93 height 13
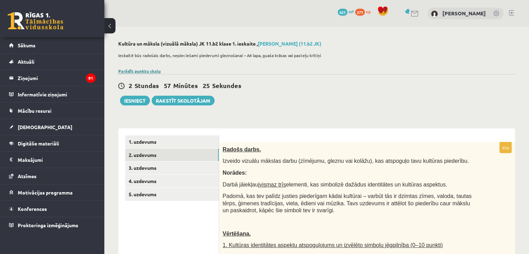
click at [139, 73] on link "Parādīt punktu skalu" at bounding box center [139, 71] width 42 height 6
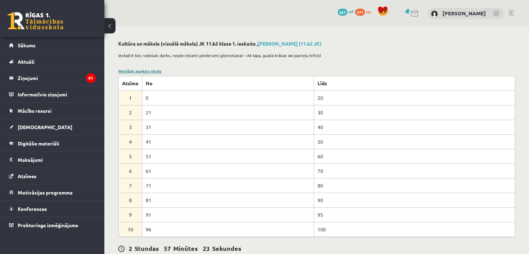
click at [136, 68] on link "Noslēpt punktu skalu" at bounding box center [139, 71] width 43 height 6
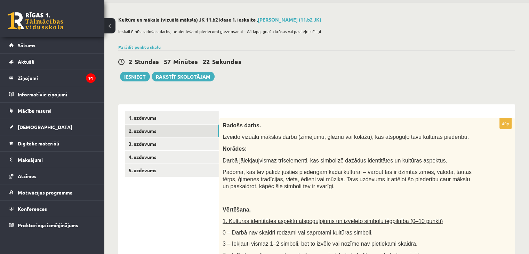
scroll to position [35, 0]
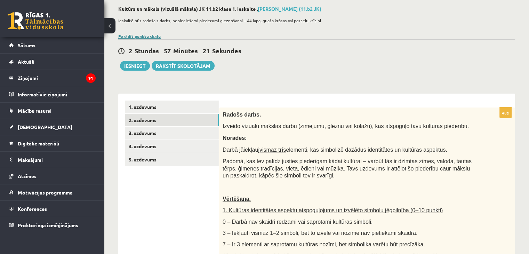
click at [145, 34] on link "Parādīt punktu skalu" at bounding box center [139, 36] width 42 height 6
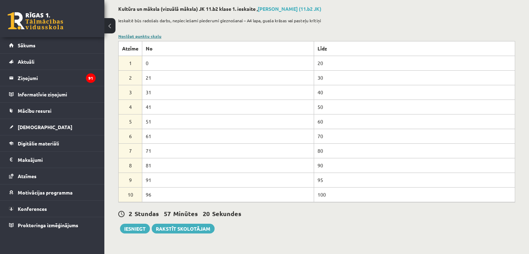
click at [145, 34] on link "Noslēpt punktu skalu" at bounding box center [139, 36] width 43 height 6
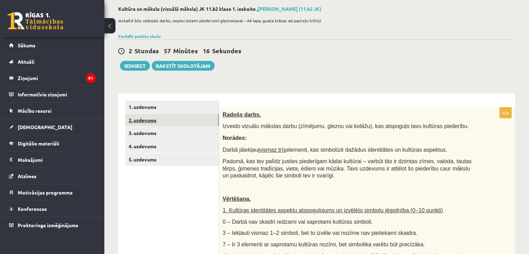
click at [138, 117] on link "2. uzdevums" at bounding box center [171, 120] width 93 height 13
click at [140, 132] on link "3. uzdevums" at bounding box center [171, 132] width 93 height 13
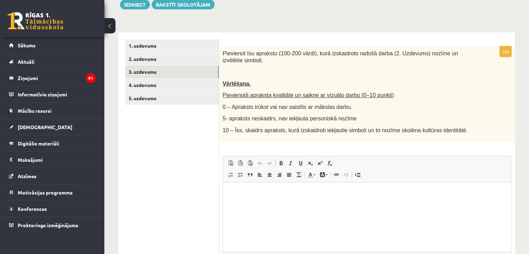
scroll to position [104, 0]
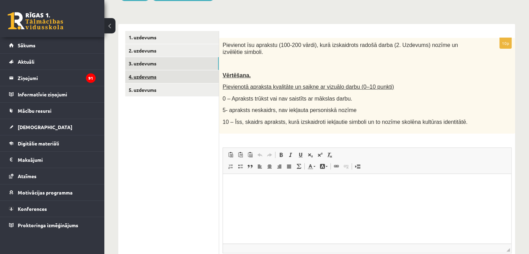
click at [153, 75] on link "4. uzdevums" at bounding box center [171, 76] width 93 height 13
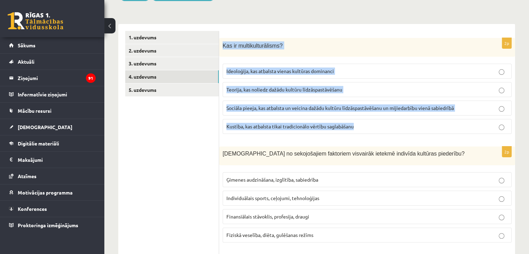
drag, startPoint x: 224, startPoint y: 45, endPoint x: 361, endPoint y: 121, distance: 156.3
click at [361, 121] on div "2p Kas ir multikulturālisms? Ideoloģija, kas atbalsta vienas kultūras dominanci…" at bounding box center [367, 89] width 296 height 102
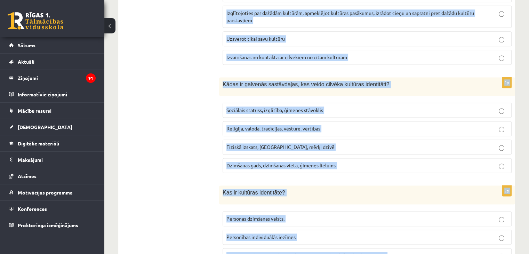
scroll to position [988, 0]
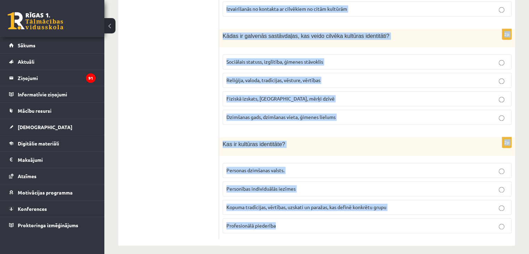
drag, startPoint x: 222, startPoint y: 42, endPoint x: 363, endPoint y: 270, distance: 267.3
copy form "Lor ip dolorsitametconse? Adipiscing, eli seddoeiu tempor incididu utlaboree Do…"
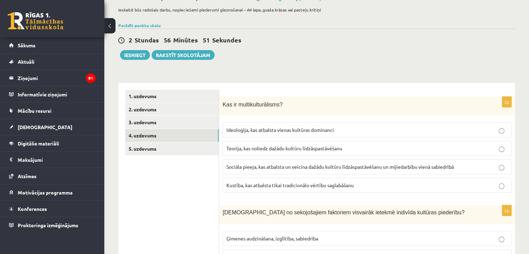
scroll to position [0, 0]
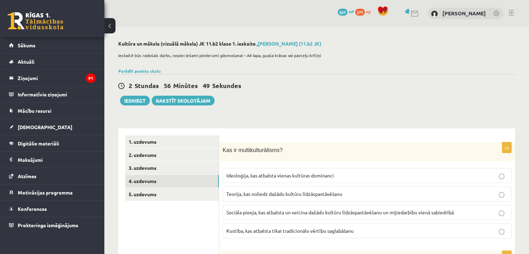
click at [248, 214] on p "Sociāla pieeja, kas atbalsta un veicina dažādu kultūru līdzāspastāvēšanu un mij…" at bounding box center [366, 211] width 281 height 7
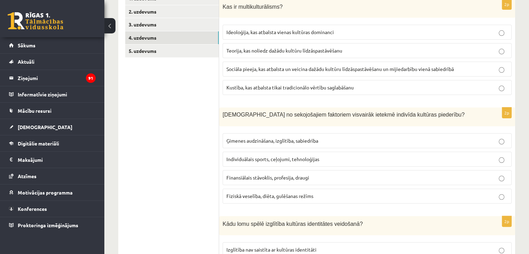
scroll to position [174, 0]
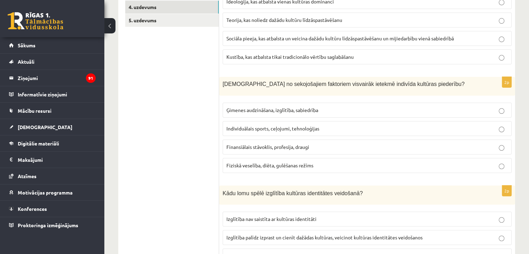
click at [257, 112] on p "Ģimenes audzināšana, izglītība, sabiedrība" at bounding box center [366, 109] width 281 height 7
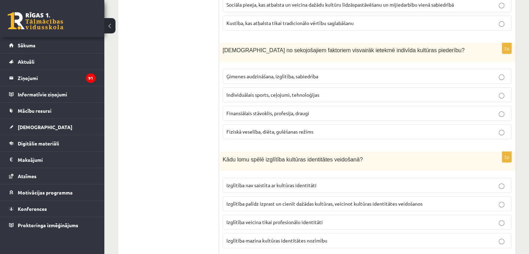
scroll to position [313, 0]
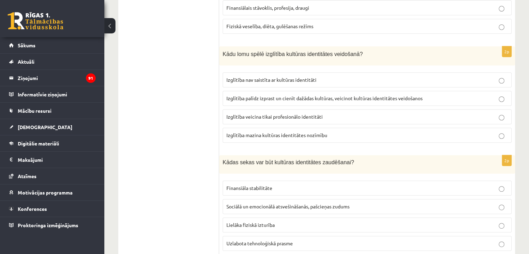
click at [264, 95] on span "Izglītība palīdz izprast un cienīt dažādas kultūras, veicinot kultūras identitā…" at bounding box center [324, 98] width 196 height 6
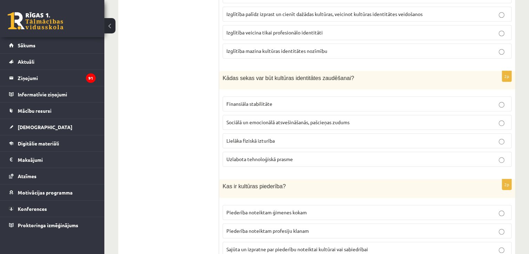
scroll to position [417, 0]
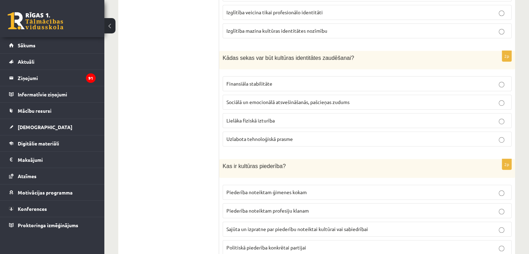
click at [282, 95] on label "Sociālā un emocionālā atsvešināšanās, pašcieņas zudums" at bounding box center [366, 102] width 289 height 15
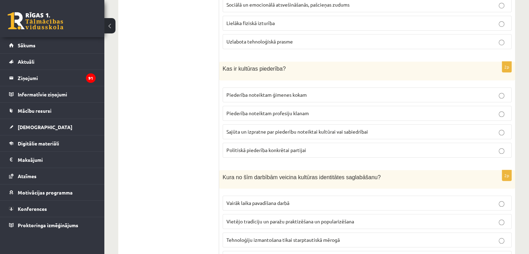
scroll to position [521, 0]
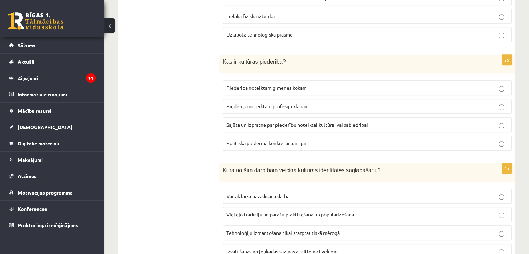
drag, startPoint x: 270, startPoint y: 118, endPoint x: 240, endPoint y: 56, distance: 69.6
click at [270, 121] on p "Sajūta un izpratne par piederību noteiktai kultūrai vai sabiedrībai" at bounding box center [366, 124] width 281 height 7
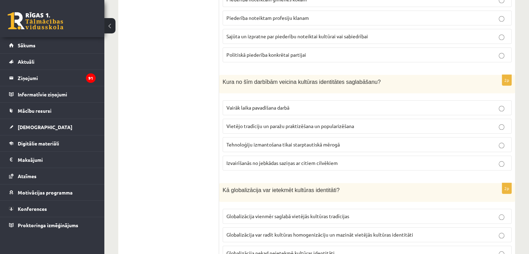
scroll to position [625, 0]
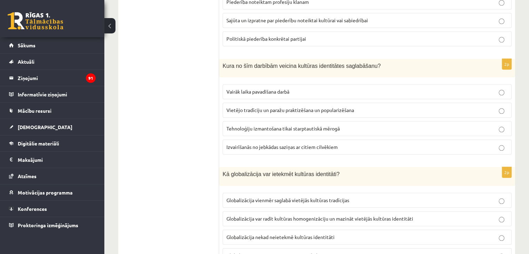
click at [279, 107] on span "Vietējo tradīciju un paražu praktizēšana un popularizēšana" at bounding box center [290, 110] width 128 height 6
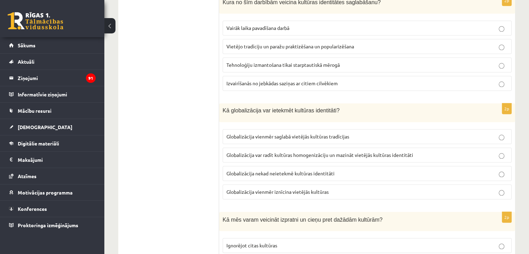
scroll to position [695, 0]
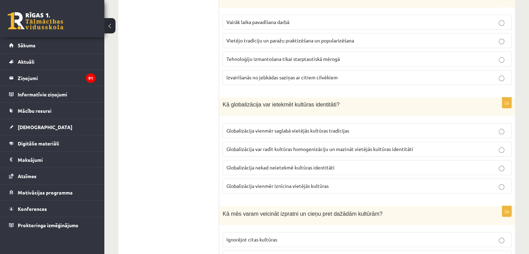
click at [302, 150] on label "Globalizācija var radīt kultūras homogenizāciju un mazināt vietējās kultūras id…" at bounding box center [366, 148] width 289 height 15
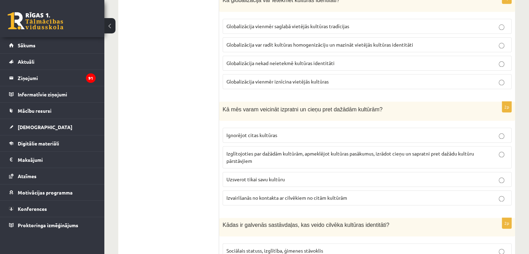
scroll to position [869, 0]
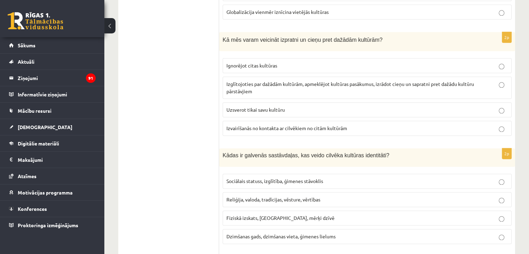
click at [267, 81] on span "Izglītojoties par dažādām kultūrām, apmeklējot kultūras pasākumus, izrādot cieņ…" at bounding box center [349, 88] width 247 height 14
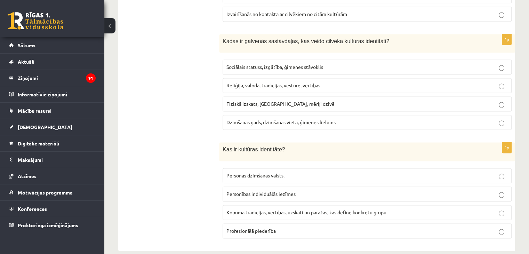
scroll to position [988, 0]
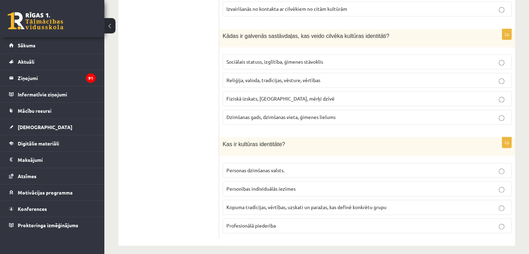
click at [293, 58] on span "Sociālais statuss, izglītība, ģimenes stāvoklis" at bounding box center [274, 61] width 97 height 6
drag, startPoint x: 256, startPoint y: 111, endPoint x: 257, endPoint y: 105, distance: 6.6
click at [256, 114] on span "Dzimšanas gads, dzimšanas vieta, ģimenes lielums" at bounding box center [280, 117] width 109 height 6
click at [263, 58] on span "Sociālais statuss, izglītība, ģimenes stāvoklis" at bounding box center [274, 61] width 97 height 6
click at [274, 91] on label "Fiziskā izskats, [GEOGRAPHIC_DATA], mērķi dzīvē" at bounding box center [366, 98] width 289 height 15
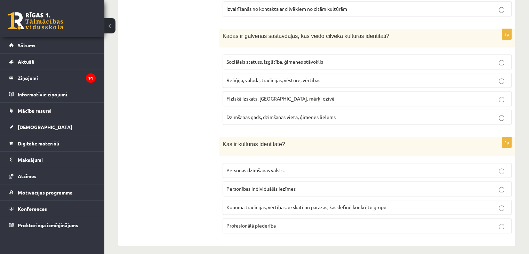
click at [274, 77] on span "Reliģija, valoda, tradīcijas, vēsture, vērtības" at bounding box center [273, 80] width 94 height 6
drag, startPoint x: 274, startPoint y: 58, endPoint x: 274, endPoint y: 70, distance: 11.5
click at [274, 58] on span "Sociālais statuss, izglītība, ģimenes stāvoklis" at bounding box center [274, 61] width 97 height 6
click at [274, 77] on span "Reliģija, valoda, tradīcijas, vēsture, vērtības" at bounding box center [273, 80] width 94 height 6
click at [282, 204] on span "Kopuma tradīcijas, vērtības, uzskati un paražas, kas definē konkrētu grupu" at bounding box center [306, 207] width 160 height 6
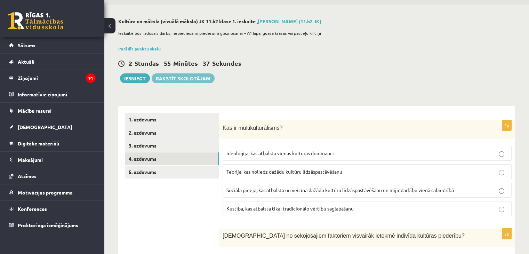
scroll to position [0, 0]
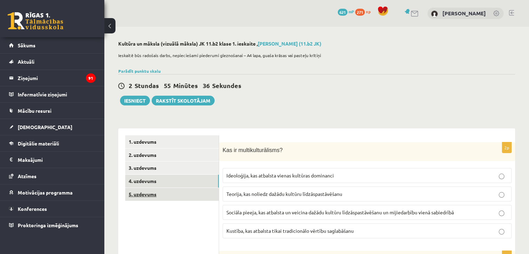
click at [146, 195] on link "5. uzdevums" at bounding box center [171, 194] width 93 height 13
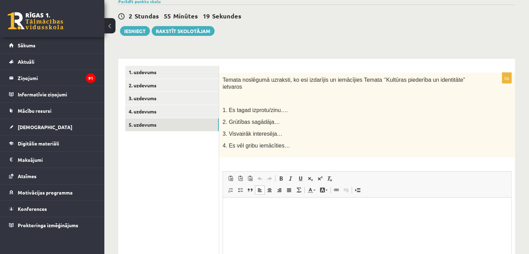
click at [268, 219] on html at bounding box center [367, 207] width 288 height 21
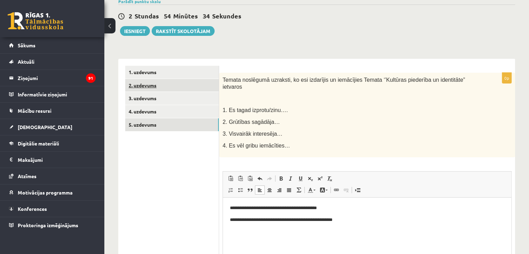
click at [144, 80] on link "2. uzdevums" at bounding box center [171, 85] width 93 height 13
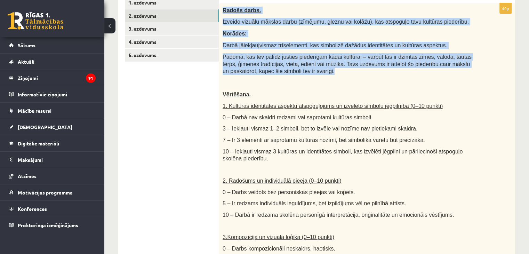
drag, startPoint x: 220, startPoint y: 6, endPoint x: 311, endPoint y: 74, distance: 113.8
click at [311, 73] on div "Radošs darbs. Izveido vizuālu mākslas darbu (zīmējumu, gleznu vai kolāžu), kas …" at bounding box center [367, 171] width 296 height 336
copy div "Radošs darbs. Izveido vizuālu mākslas darbu (zīmējumu, gleznu vai kolāžu), kas …"
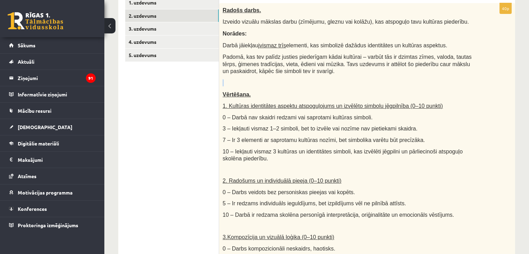
click at [337, 74] on div "Radošs darbs. Izveido vizuālu mākslas darbu (zīmējumu, gleznu vai kolāžu), kas …" at bounding box center [367, 171] width 296 height 336
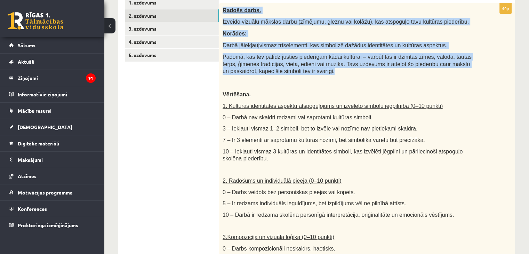
drag, startPoint x: 220, startPoint y: 9, endPoint x: 299, endPoint y: 70, distance: 100.1
click at [299, 70] on div "Radošs darbs. Izveido vizuālu mākslas darbu (zīmējumu, gleznu vai kolāžu), kas …" at bounding box center [367, 171] width 296 height 336
copy div "Radošs darbs. Izveido vizuālu mākslas darbu (zīmējumu, gleznu vai kolāžu), kas …"
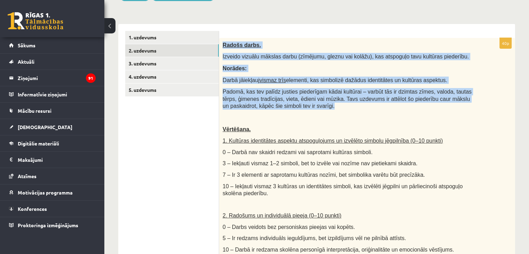
scroll to position [35, 0]
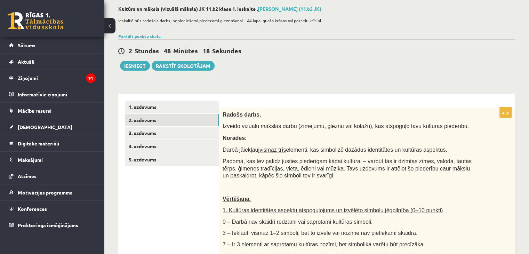
click at [474, 57] on div "2 Stundas 48 Minūtes 18 Sekundes Ieskaite saglabāta! Iesniegt Rakstīt skolotājam" at bounding box center [316, 54] width 396 height 31
